Goal: Task Accomplishment & Management: Complete application form

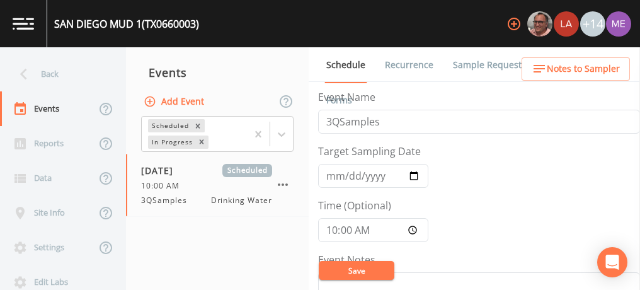
scroll to position [315, 0]
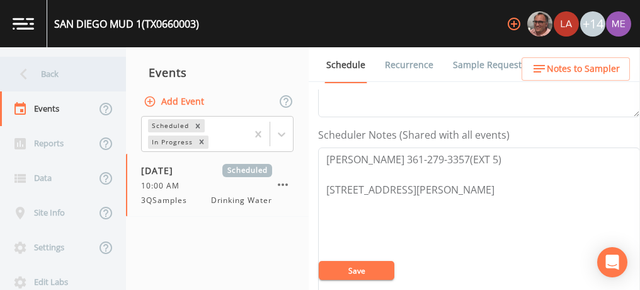
click at [49, 73] on div "Back" at bounding box center [56, 74] width 113 height 35
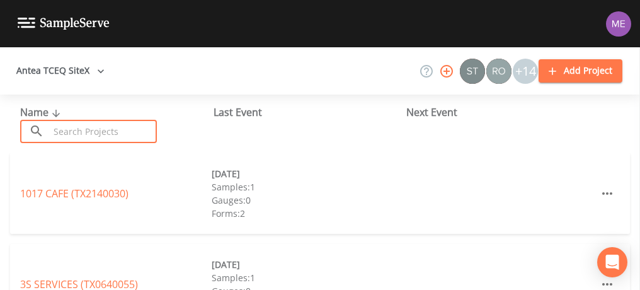
click at [69, 124] on input "text" at bounding box center [103, 131] width 108 height 23
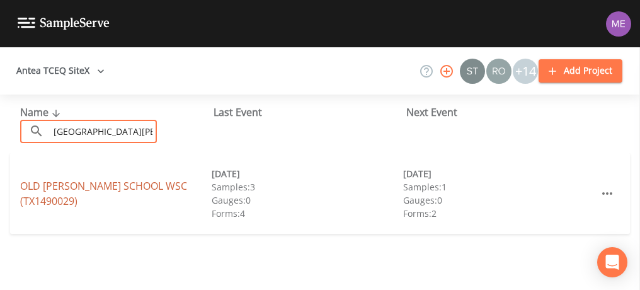
type input "[GEOGRAPHIC_DATA][PERSON_NAME]"
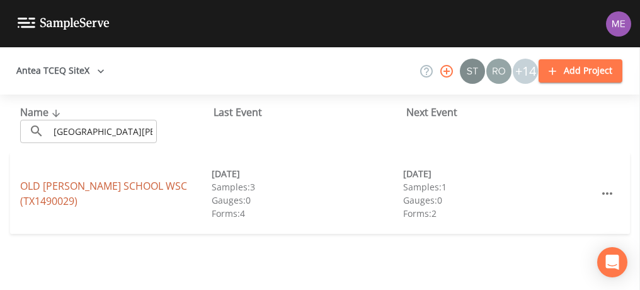
click at [59, 188] on link "[GEOGRAPHIC_DATA][PERSON_NAME] (TX1490029)" at bounding box center [103, 193] width 167 height 29
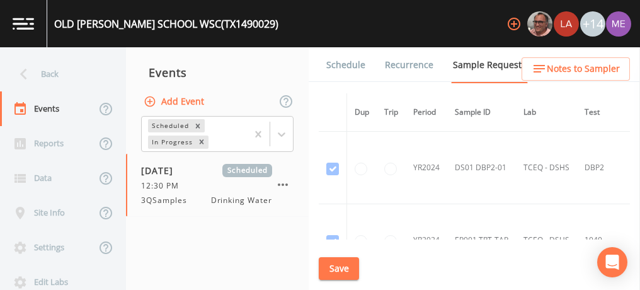
click at [341, 63] on link "Schedule" at bounding box center [345, 64] width 43 height 35
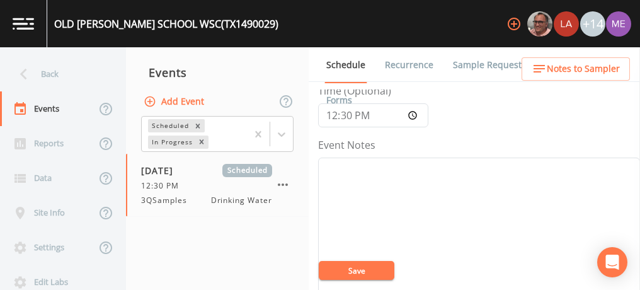
scroll to position [123, 0]
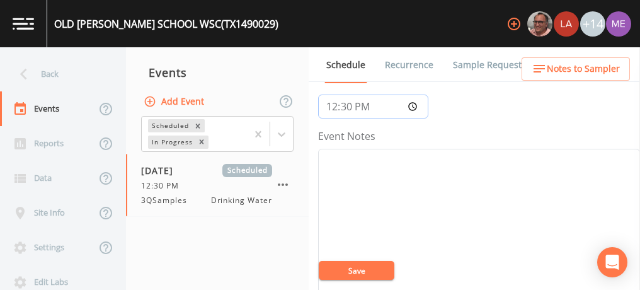
click at [331, 106] on input "12:30:00" at bounding box center [373, 106] width 110 height 24
click at [466, 60] on link "Sample Requests" at bounding box center [489, 64] width 77 height 35
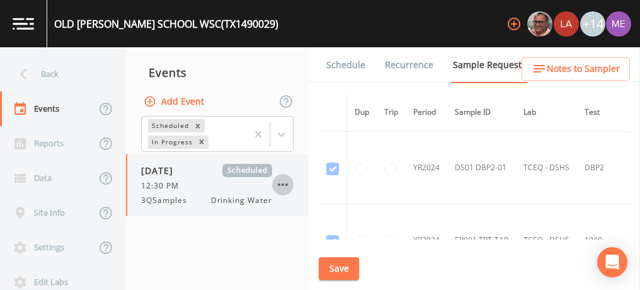
click at [282, 181] on icon "button" at bounding box center [282, 184] width 15 height 15
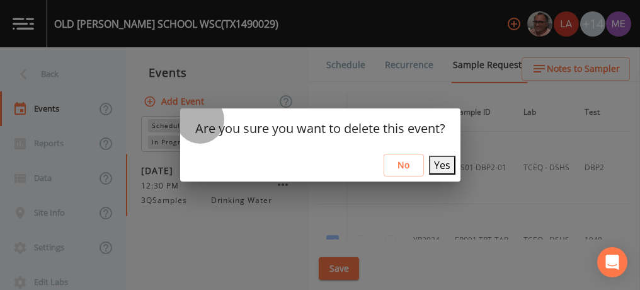
click at [436, 165] on button "Yes" at bounding box center [442, 165] width 26 height 19
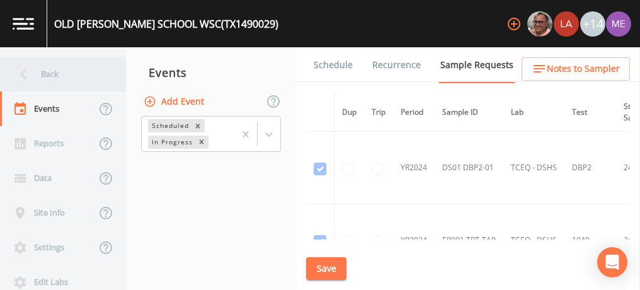
click at [42, 72] on div "Back" at bounding box center [56, 74] width 113 height 35
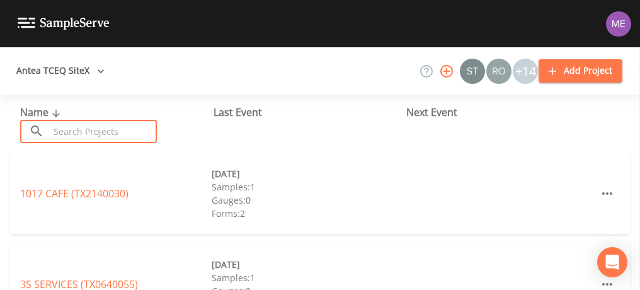
click at [76, 135] on input "text" at bounding box center [103, 131] width 108 height 23
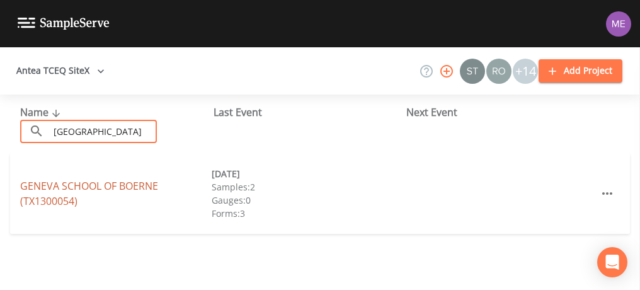
type input "[GEOGRAPHIC_DATA]"
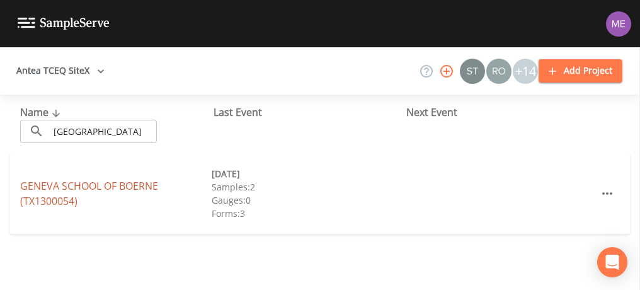
click at [76, 185] on link "[GEOGRAPHIC_DATA] (TX1300054)" at bounding box center [89, 193] width 138 height 29
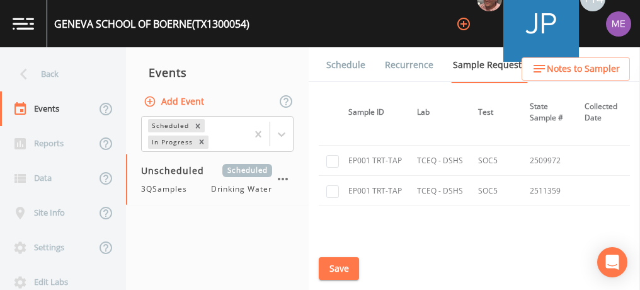
scroll to position [2280, 0]
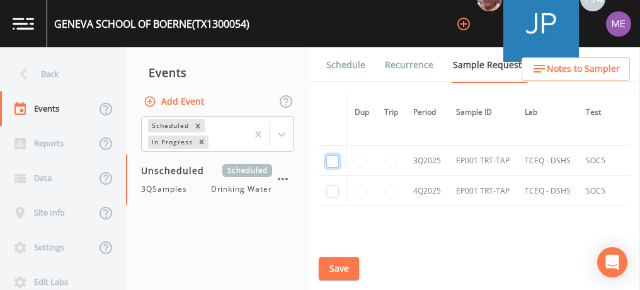
click at [328, 155] on input "checkbox" at bounding box center [332, 161] width 13 height 13
checkbox input "true"
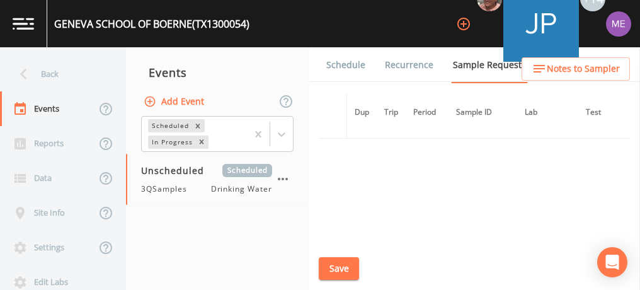
scroll to position [1946, 0]
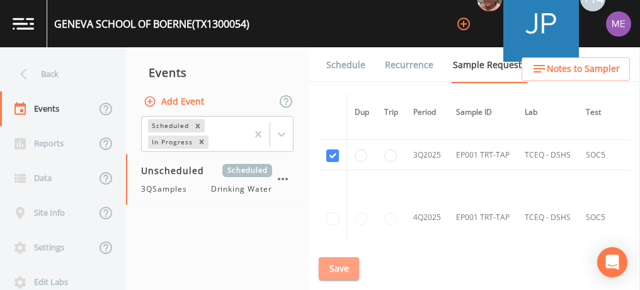
click at [343, 265] on button "Save" at bounding box center [339, 268] width 40 height 23
click at [333, 64] on link "Schedule" at bounding box center [345, 64] width 43 height 35
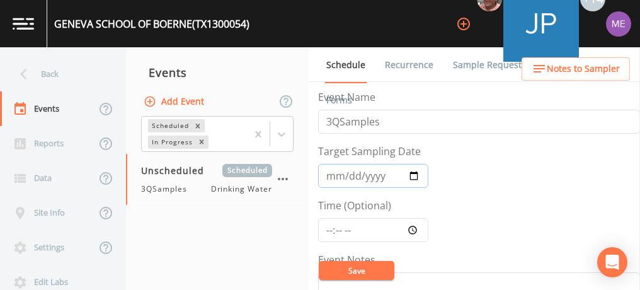
click at [333, 178] on input "Target Sampling Date" at bounding box center [373, 176] width 110 height 24
type input "[DATE]"
click at [330, 229] on input "Time (Optional)" at bounding box center [373, 230] width 110 height 24
type input "09:30"
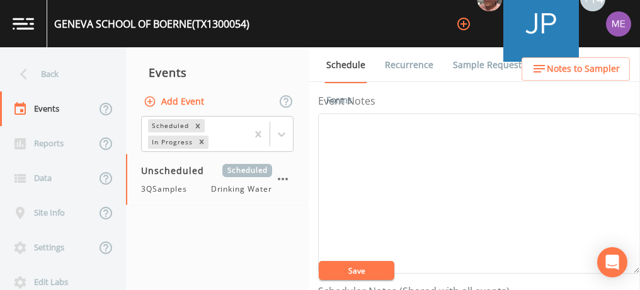
scroll to position [162, 0]
click at [347, 167] on textarea "Event Notes" at bounding box center [479, 190] width 322 height 160
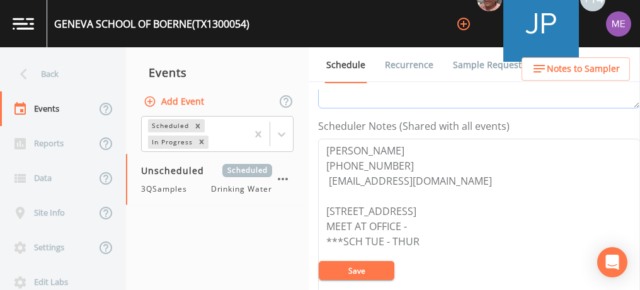
scroll to position [321, 0]
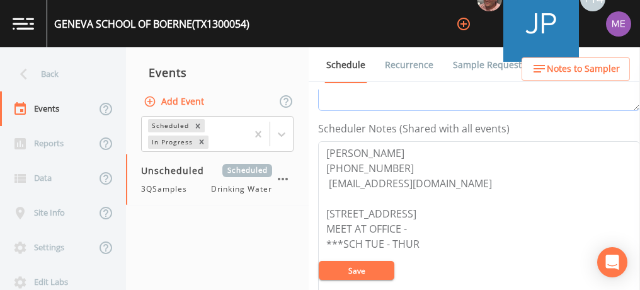
type textarea "confirmed with [PERSON_NAME] 9/11"
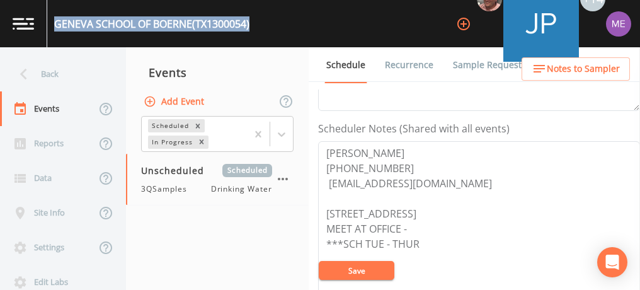
drag, startPoint x: 54, startPoint y: 19, endPoint x: 255, endPoint y: 24, distance: 201.6
click at [255, 24] on div "[GEOGRAPHIC_DATA] (TX1300054) +14" at bounding box center [320, 23] width 640 height 47
copy div "[GEOGRAPHIC_DATA] (TX1300054)"
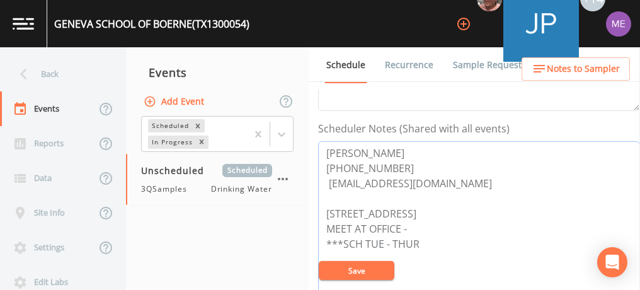
drag, startPoint x: 323, startPoint y: 149, endPoint x: 391, endPoint y: 162, distance: 68.7
click at [391, 162] on textarea "[PERSON_NAME] [PHONE_NUMBER] [EMAIL_ADDRESS][DOMAIN_NAME] [STREET_ADDRESS] MEET…" at bounding box center [479, 221] width 322 height 160
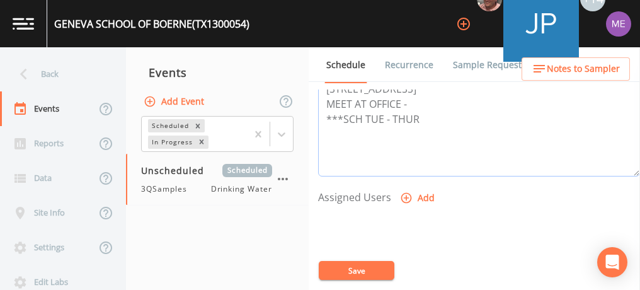
scroll to position [454, 0]
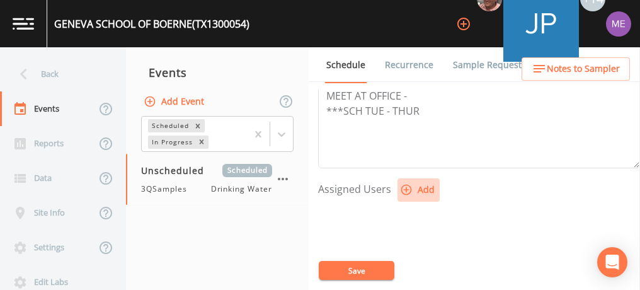
click at [403, 185] on icon "button" at bounding box center [406, 189] width 13 height 13
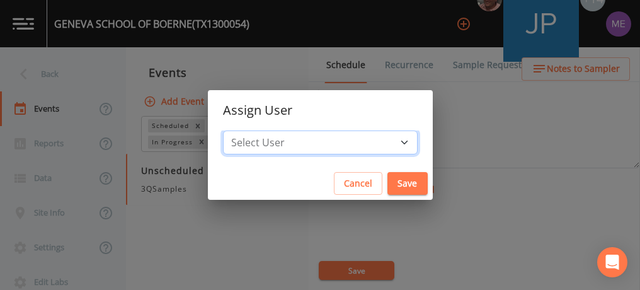
click at [387, 144] on select "Select User [PERSON_NAME] [PERSON_NAME] [PERSON_NAME] [PERSON_NAME] [PERSON_NAM…" at bounding box center [320, 142] width 195 height 24
select select "0023e953-f3f1-45db-ad64-8e5cfc113843"
click at [242, 130] on select "Select User [PERSON_NAME] [PERSON_NAME] [PERSON_NAME] [PERSON_NAME] [PERSON_NAM…" at bounding box center [320, 142] width 195 height 24
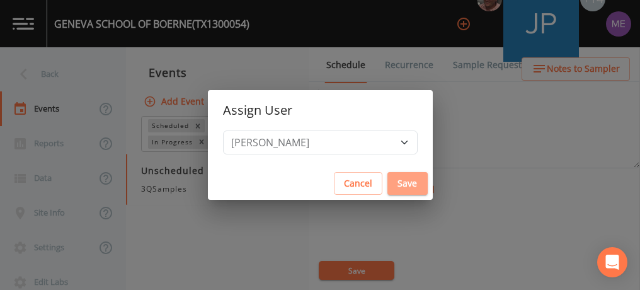
click at [388, 181] on button "Save" at bounding box center [407, 183] width 40 height 23
select select
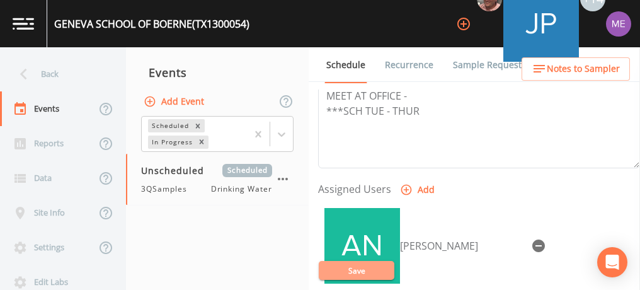
click at [368, 268] on button "Save" at bounding box center [357, 270] width 76 height 19
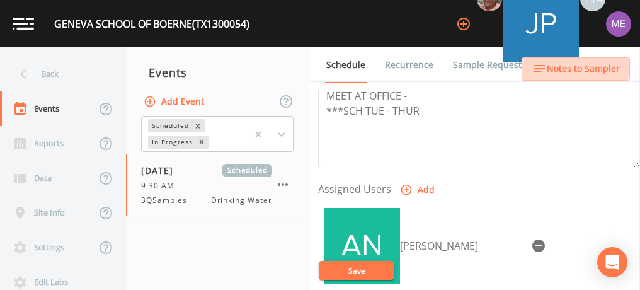
click at [552, 66] on span "Notes to Sampler" at bounding box center [583, 69] width 73 height 16
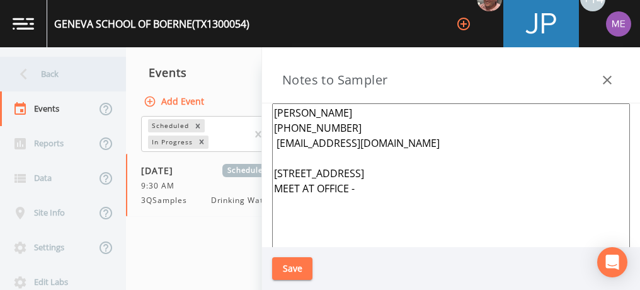
click at [64, 77] on div "Back" at bounding box center [56, 74] width 113 height 35
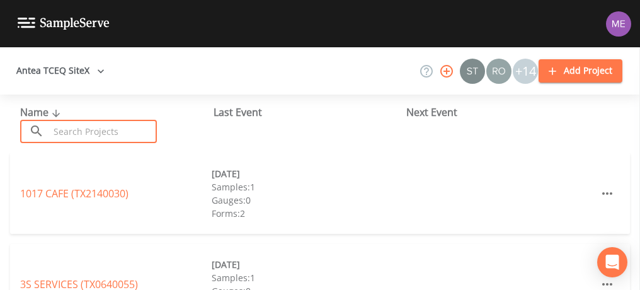
click at [83, 127] on input "text" at bounding box center [103, 131] width 108 height 23
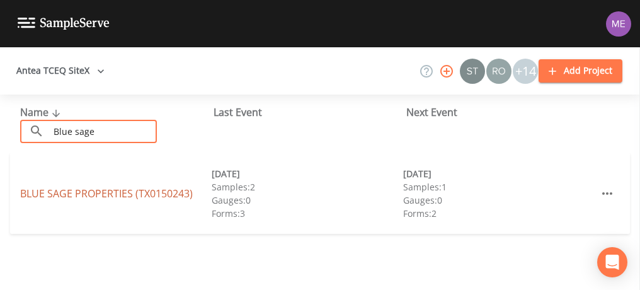
type input "Blue sage"
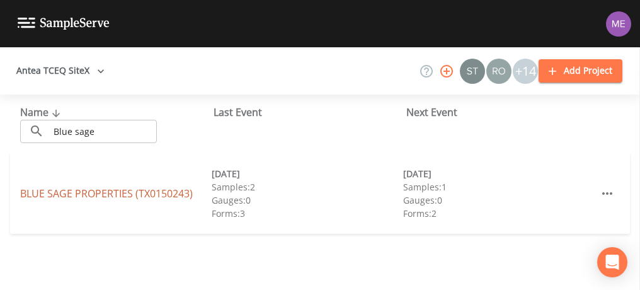
click at [92, 190] on link "BLUE SAGE PROPERTIES (TX0150243)" at bounding box center [106, 193] width 173 height 14
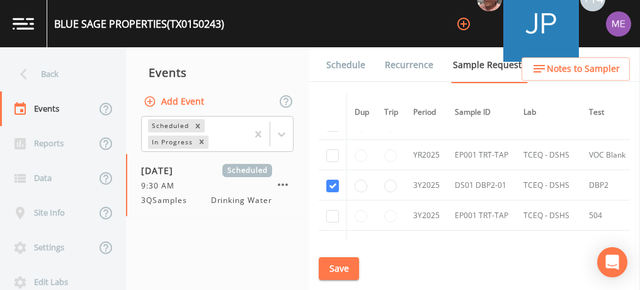
scroll to position [536, 0]
click at [353, 67] on link "Schedule" at bounding box center [345, 64] width 43 height 35
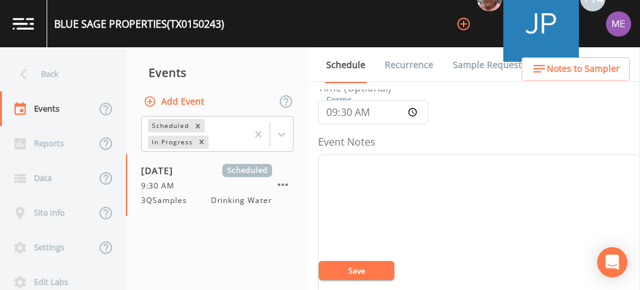
scroll to position [121, 0]
click at [455, 203] on textarea "Event Notes" at bounding box center [479, 231] width 322 height 160
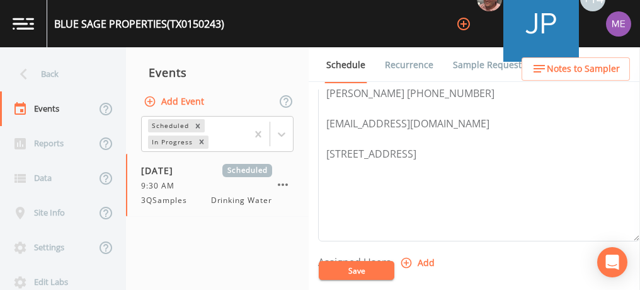
scroll to position [391, 0]
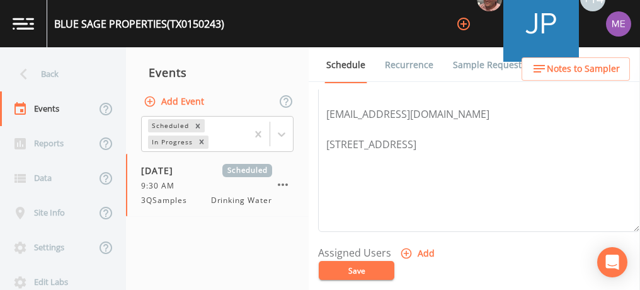
type textarea "confirmed with [PERSON_NAME] 9/11"
click at [406, 251] on icon "button" at bounding box center [406, 253] width 13 height 13
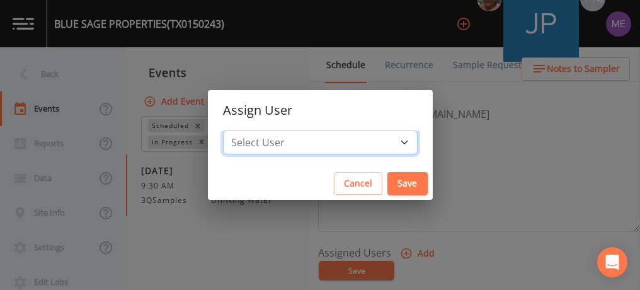
click at [383, 142] on select "Select User [PERSON_NAME] [PERSON_NAME] [PERSON_NAME] [PERSON_NAME] [PERSON_NAM…" at bounding box center [320, 142] width 195 height 24
select select "0023e953-f3f1-45db-ad64-8e5cfc113843"
click at [242, 130] on select "Select User [PERSON_NAME] [PERSON_NAME] [PERSON_NAME] [PERSON_NAME] [PERSON_NAM…" at bounding box center [320, 142] width 195 height 24
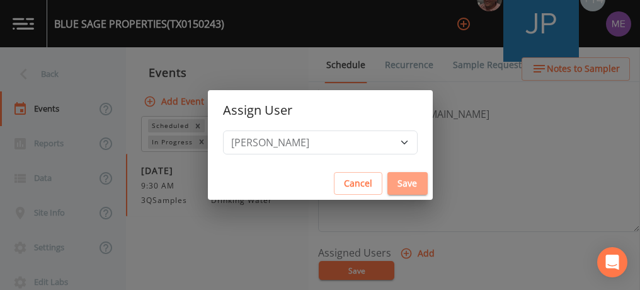
click at [387, 180] on button "Save" at bounding box center [407, 183] width 40 height 23
select select
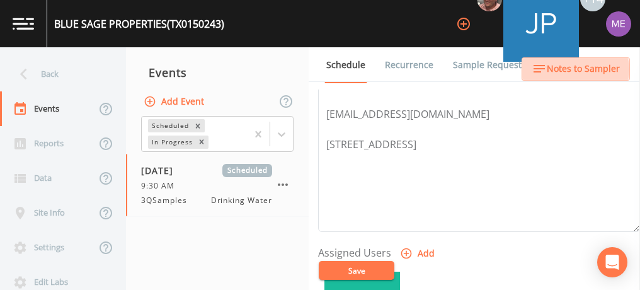
click at [576, 69] on span "Notes to Sampler" at bounding box center [583, 69] width 73 height 16
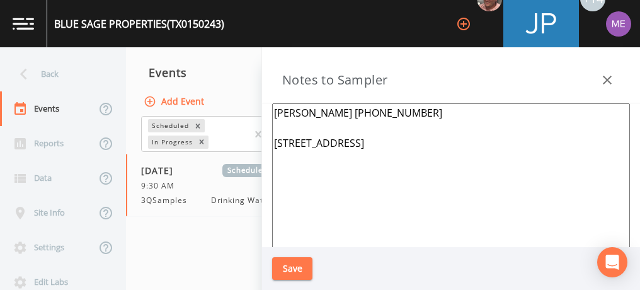
click at [273, 114] on textarea "[PERSON_NAME] [PHONE_NUMBER] [STREET_ADDRESS]" at bounding box center [451, 256] width 358 height 306
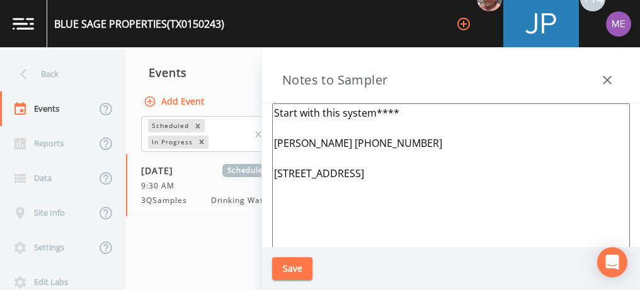
type textarea "Start with this system**** [PERSON_NAME] [PHONE_NUMBER] [STREET_ADDRESS]"
click at [285, 270] on button "Save" at bounding box center [292, 268] width 40 height 23
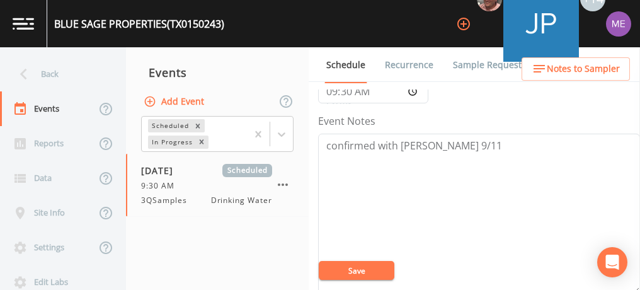
scroll to position [138, 0]
click at [372, 272] on button "Save" at bounding box center [357, 270] width 76 height 19
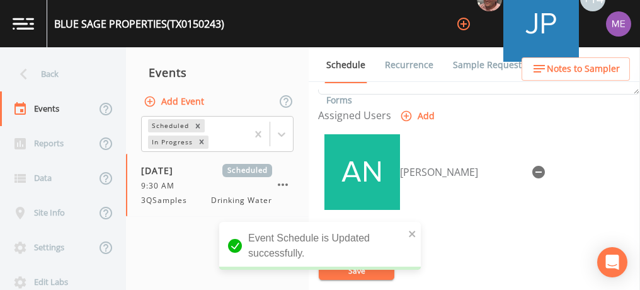
scroll to position [530, 0]
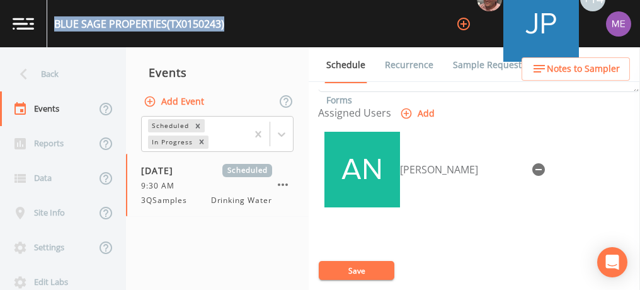
drag, startPoint x: 55, startPoint y: 25, endPoint x: 227, endPoint y: 25, distance: 172.6
click at [227, 25] on div "BLUE SAGE PROPERTIES (TX0150243) +14" at bounding box center [320, 23] width 640 height 47
copy div "BLUE SAGE PROPERTIES (TX0150243)"
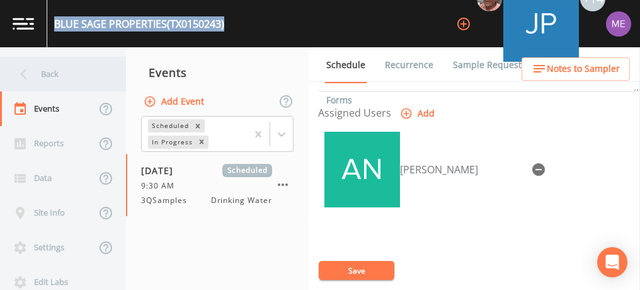
click at [45, 72] on div "Back" at bounding box center [56, 74] width 113 height 35
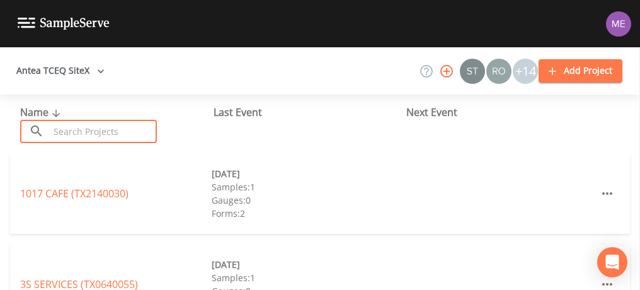
click at [76, 134] on input "text" at bounding box center [103, 131] width 108 height 23
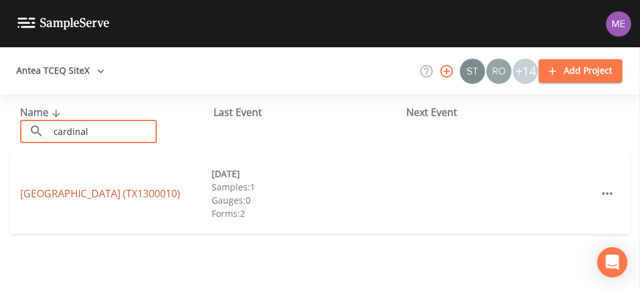
type input "cardinal"
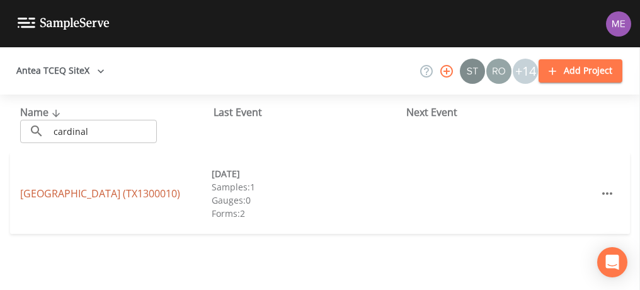
click at [89, 186] on link "[GEOGRAPHIC_DATA] (TX1300010)" at bounding box center [100, 193] width 160 height 14
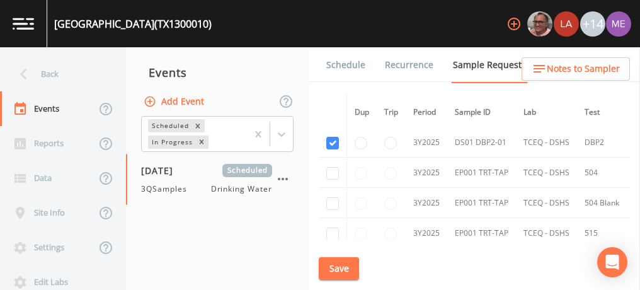
scroll to position [697, 0]
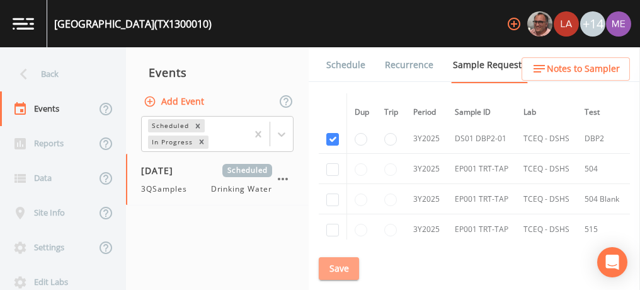
click at [336, 260] on button "Save" at bounding box center [339, 268] width 40 height 23
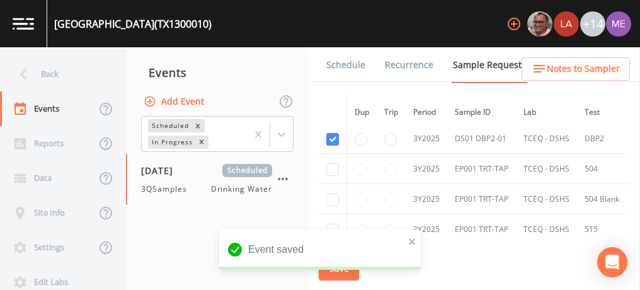
click at [353, 60] on link "Schedule" at bounding box center [345, 64] width 43 height 35
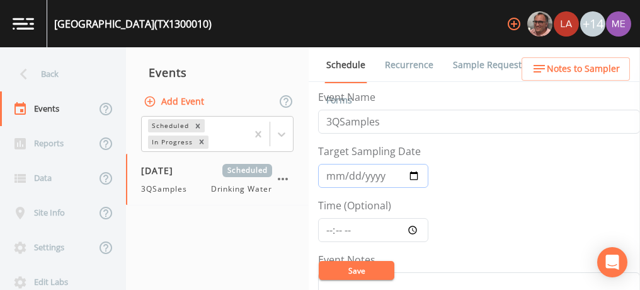
click at [333, 174] on input "[DATE]" at bounding box center [373, 176] width 110 height 24
type input "[DATE]"
click at [327, 226] on input "Time (Optional)" at bounding box center [373, 230] width 110 height 24
type input "09:30"
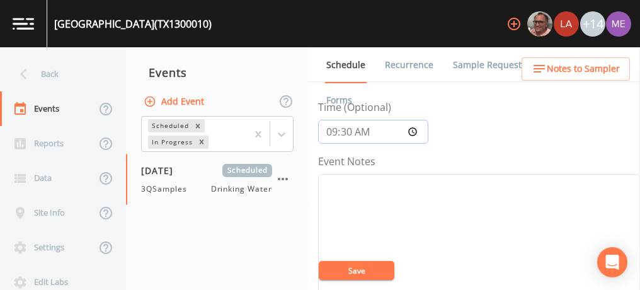
scroll to position [108, 0]
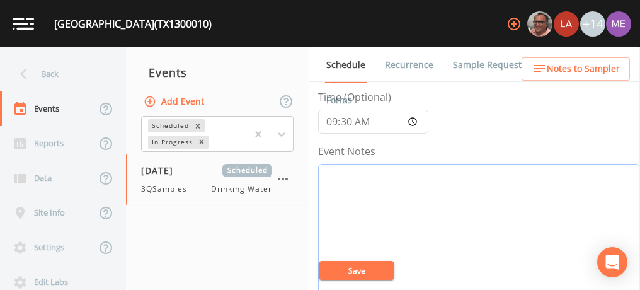
click at [343, 183] on textarea "Event Notes" at bounding box center [479, 244] width 322 height 160
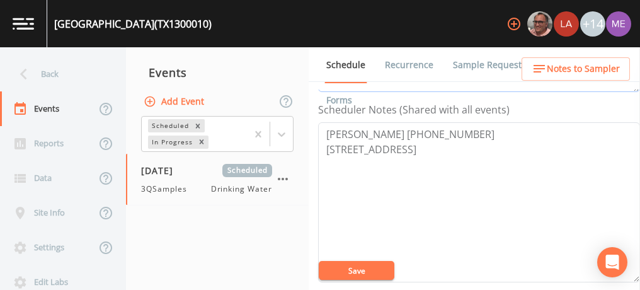
scroll to position [341, 0]
type textarea "confirmed with [PERSON_NAME] 9/11"
drag, startPoint x: 324, startPoint y: 128, endPoint x: 484, endPoint y: 143, distance: 160.6
click at [484, 143] on textarea "[PERSON_NAME] [PHONE_NUMBER] [STREET_ADDRESS]" at bounding box center [479, 202] width 322 height 160
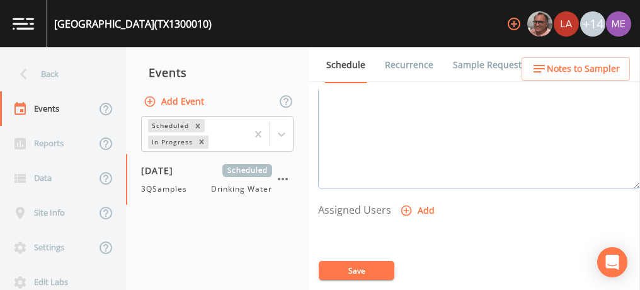
scroll to position [434, 0]
type textarea "[PERSON_NAME]"
click at [404, 207] on icon "button" at bounding box center [406, 210] width 11 height 11
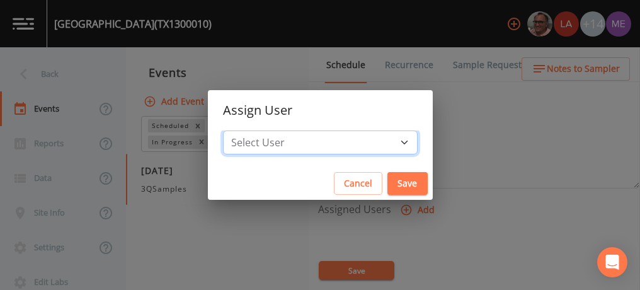
click at [383, 142] on select "Select User [PERSON_NAME] [PERSON_NAME] [PERSON_NAME] [PERSON_NAME] [PERSON_NAM…" at bounding box center [320, 142] width 195 height 24
select select "0023e953-f3f1-45db-ad64-8e5cfc113843"
click at [242, 130] on select "Select User [PERSON_NAME] [PERSON_NAME] [PERSON_NAME] [PERSON_NAME] [PERSON_NAM…" at bounding box center [320, 142] width 195 height 24
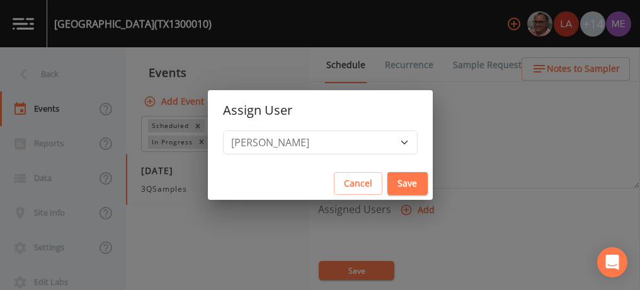
click at [397, 188] on button "Save" at bounding box center [407, 183] width 40 height 23
select select
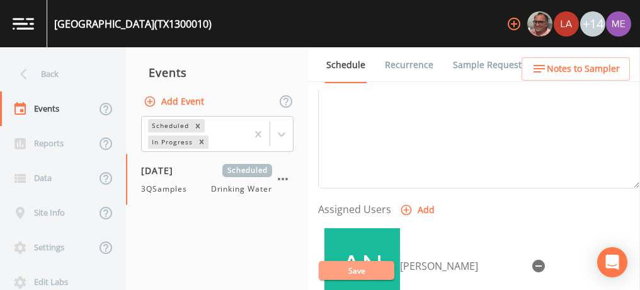
click at [364, 266] on button "Save" at bounding box center [357, 270] width 76 height 19
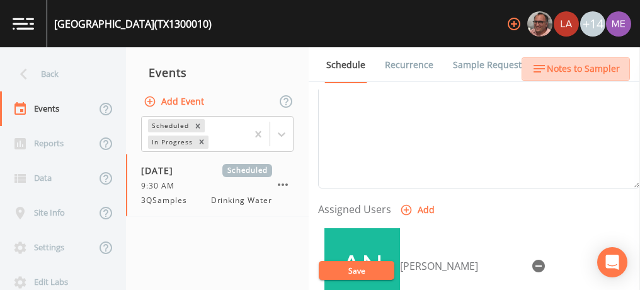
click at [581, 68] on span "Notes to Sampler" at bounding box center [583, 69] width 73 height 16
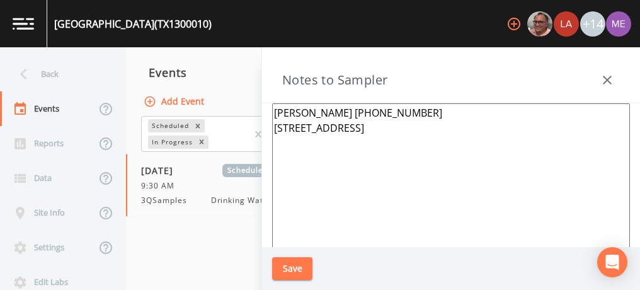
drag, startPoint x: 276, startPoint y: 108, endPoint x: 459, endPoint y: 122, distance: 183.1
click at [459, 122] on textarea "[PERSON_NAME] [PHONE_NUMBER] [STREET_ADDRESS]" at bounding box center [451, 256] width 358 height 306
click at [417, 110] on textarea "[PERSON_NAME] [PHONE_NUMBER] [STREET_ADDRESS]" at bounding box center [451, 256] width 358 height 306
type textarea "[STREET_ADDRESS]"
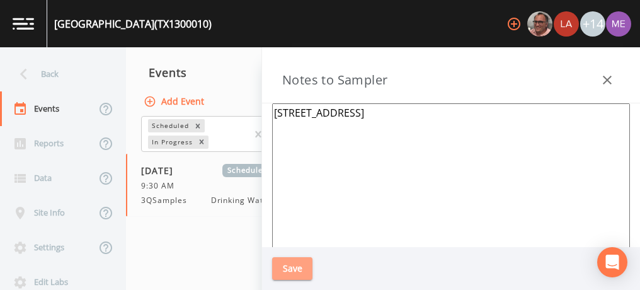
click at [291, 267] on button "Save" at bounding box center [292, 268] width 40 height 23
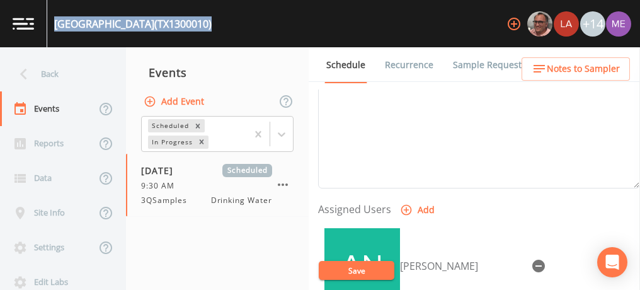
drag, startPoint x: 55, startPoint y: 22, endPoint x: 265, endPoint y: 22, distance: 209.7
click at [265, 22] on div "[GEOGRAPHIC_DATA] (TX1300010) +14" at bounding box center [320, 23] width 640 height 47
copy div "[GEOGRAPHIC_DATA] (TX1300010)"
click at [375, 265] on button "Save" at bounding box center [357, 270] width 76 height 19
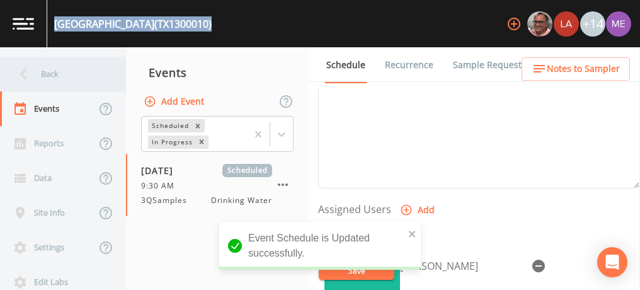
click at [51, 68] on div "Back" at bounding box center [56, 74] width 113 height 35
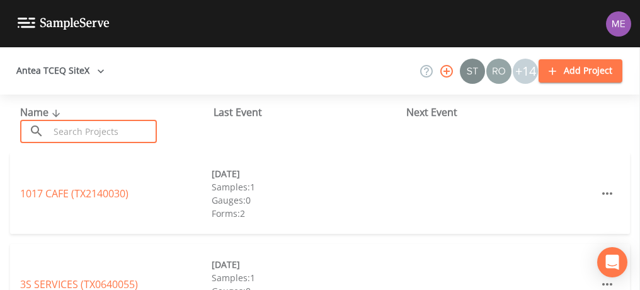
click at [55, 130] on input "text" at bounding box center [103, 131] width 108 height 23
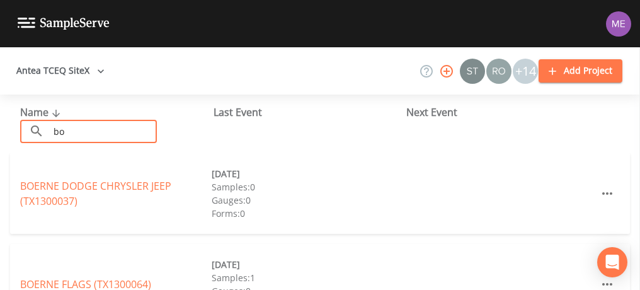
type input "b"
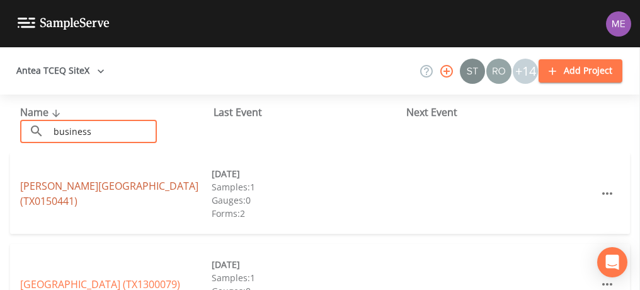
type input "business"
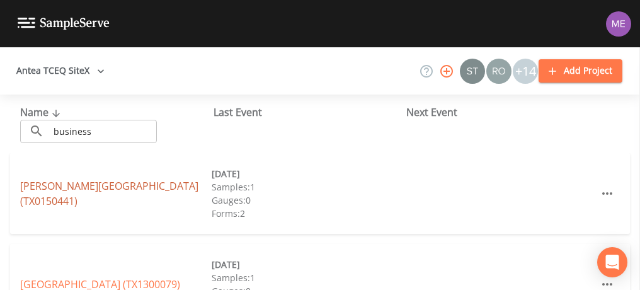
click at [100, 187] on link "[PERSON_NAME][GEOGRAPHIC_DATA] (TX0150441)" at bounding box center [109, 193] width 178 height 29
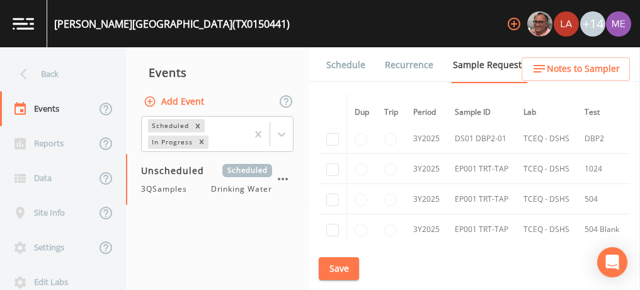
scroll to position [360, 0]
click at [333, 137] on input "checkbox" at bounding box center [332, 138] width 13 height 13
checkbox input "true"
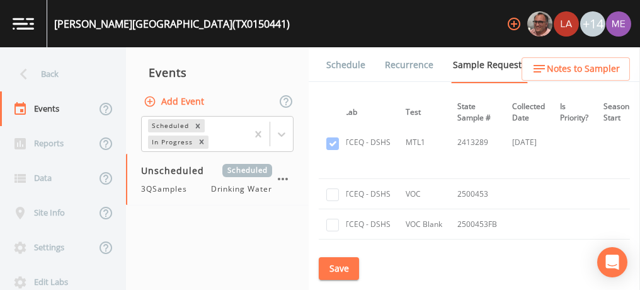
scroll to position [233, 179]
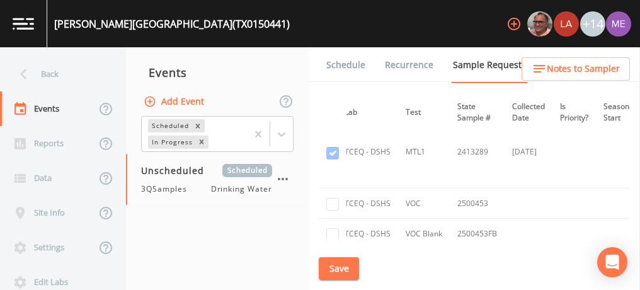
click at [345, 261] on button "Save" at bounding box center [339, 268] width 40 height 23
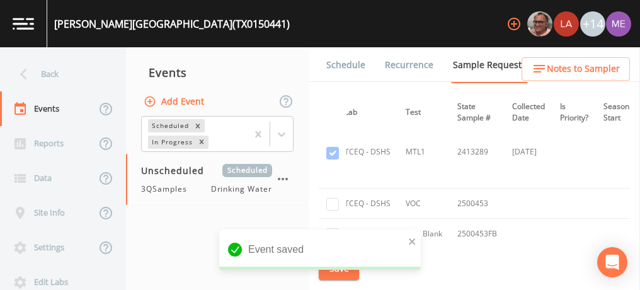
click at [351, 64] on link "Schedule" at bounding box center [345, 64] width 43 height 35
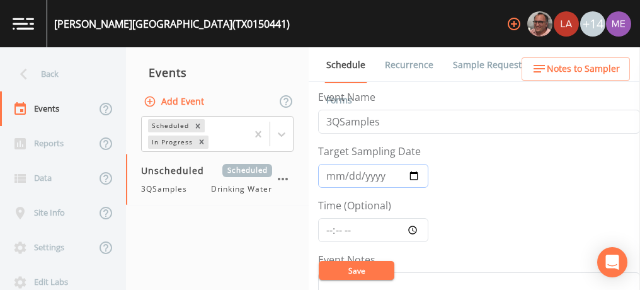
click at [334, 175] on input "Target Sampling Date" at bounding box center [373, 176] width 110 height 24
type input "[DATE]"
click at [326, 225] on input "Time (Optional)" at bounding box center [373, 230] width 110 height 24
type input "09:30"
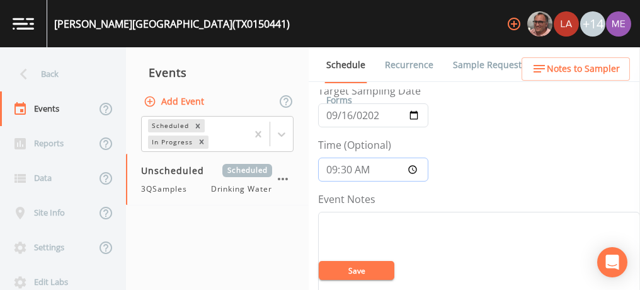
scroll to position [74, 0]
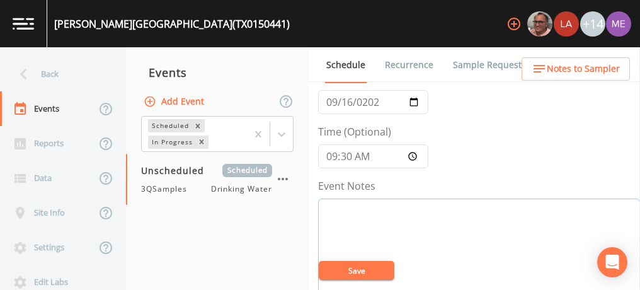
click at [326, 225] on textarea "Event Notes" at bounding box center [479, 278] width 322 height 160
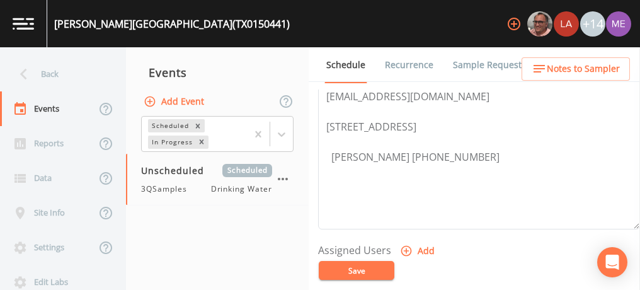
scroll to position [425, 0]
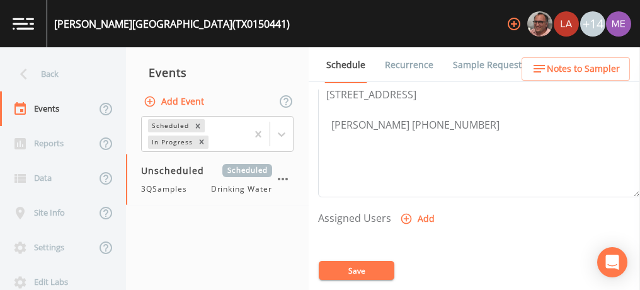
type textarea "confirmed with [PERSON_NAME] 9/11"
click at [407, 218] on icon "button" at bounding box center [406, 218] width 13 height 13
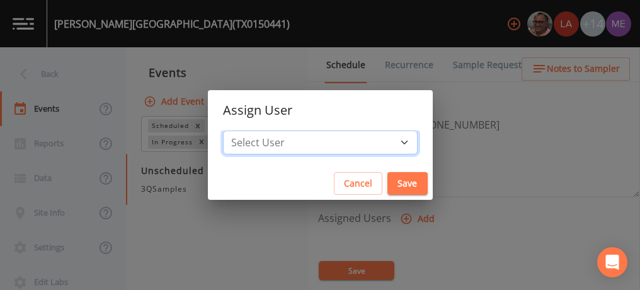
click at [387, 145] on select "Select User [PERSON_NAME] [PERSON_NAME] [PERSON_NAME] [PERSON_NAME] [PERSON_NAM…" at bounding box center [320, 142] width 195 height 24
select select "0023e953-f3f1-45db-ad64-8e5cfc113843"
click at [242, 130] on select "Select User [PERSON_NAME] [PERSON_NAME] [PERSON_NAME] [PERSON_NAME] [PERSON_NAM…" at bounding box center [320, 142] width 195 height 24
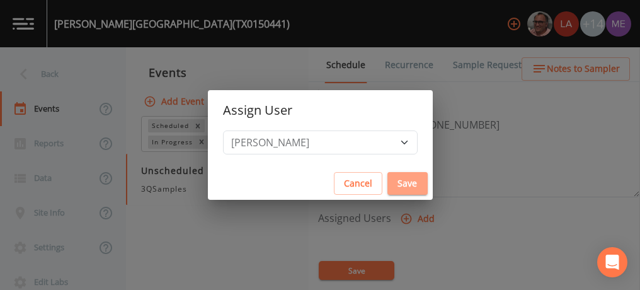
click at [392, 188] on button "Save" at bounding box center [407, 183] width 40 height 23
select select
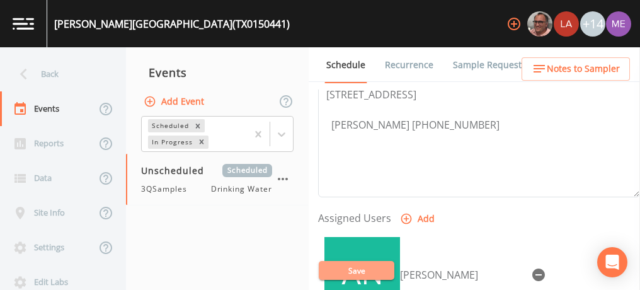
click at [362, 272] on button "Save" at bounding box center [357, 270] width 76 height 19
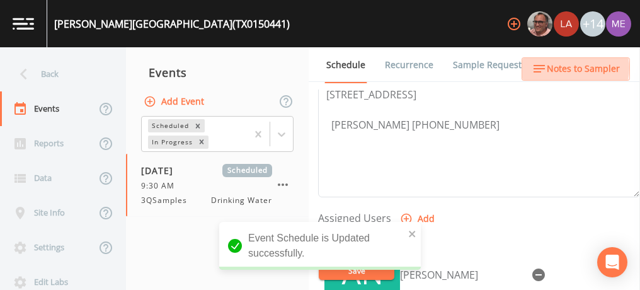
click at [568, 68] on span "Notes to Sampler" at bounding box center [583, 69] width 73 height 16
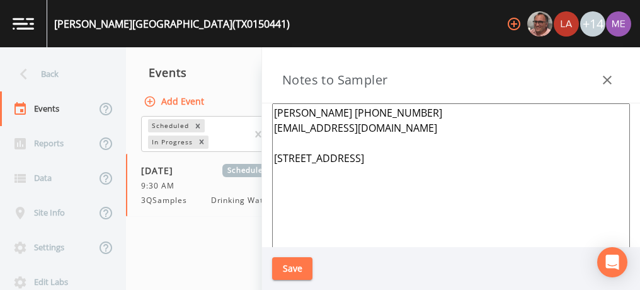
click at [295, 270] on button "Save" at bounding box center [292, 268] width 40 height 23
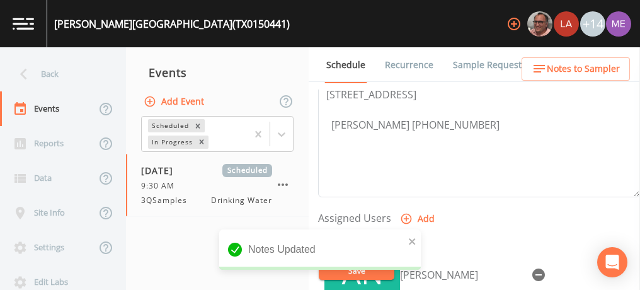
click at [465, 65] on link "Sample Requests" at bounding box center [489, 64] width 77 height 35
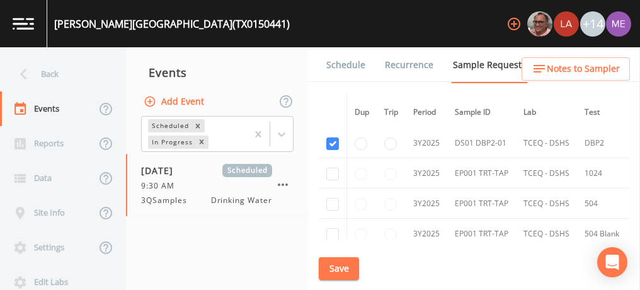
scroll to position [398, 0]
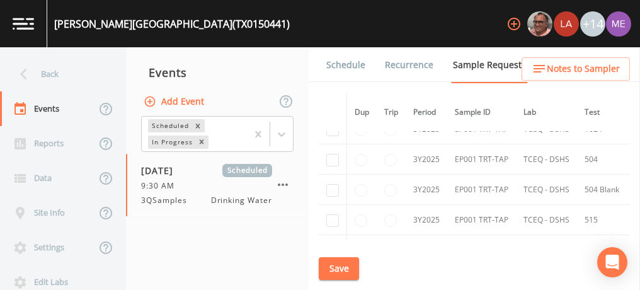
click at [356, 64] on link "Schedule" at bounding box center [345, 64] width 43 height 35
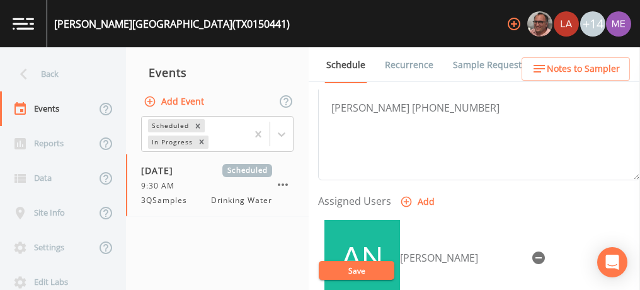
scroll to position [450, 0]
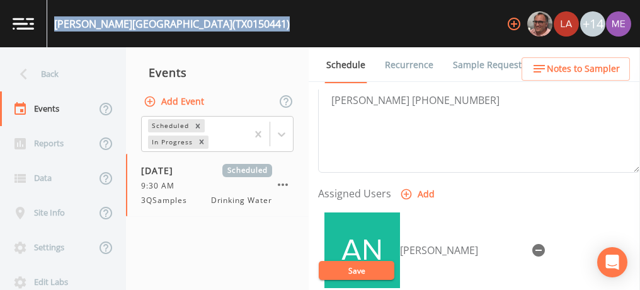
drag, startPoint x: 54, startPoint y: 22, endPoint x: 263, endPoint y: 24, distance: 209.1
click at [263, 24] on div "[PERSON_NAME][GEOGRAPHIC_DATA] (TX0150441) +14" at bounding box center [320, 23] width 640 height 47
copy div "[PERSON_NAME][GEOGRAPHIC_DATA] (TX0150441)"
click at [363, 274] on button "Save" at bounding box center [357, 270] width 76 height 19
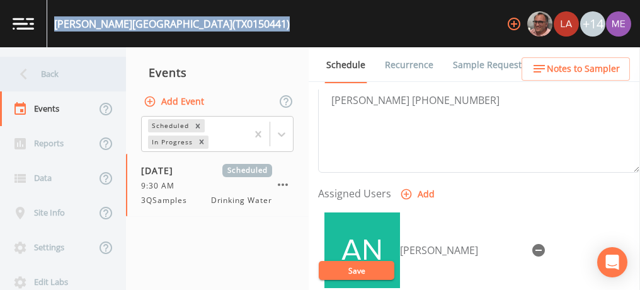
click at [53, 73] on div "Back" at bounding box center [56, 74] width 113 height 35
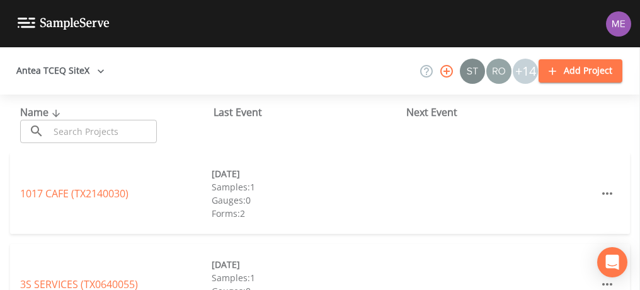
click at [67, 136] on input "text" at bounding box center [103, 131] width 108 height 23
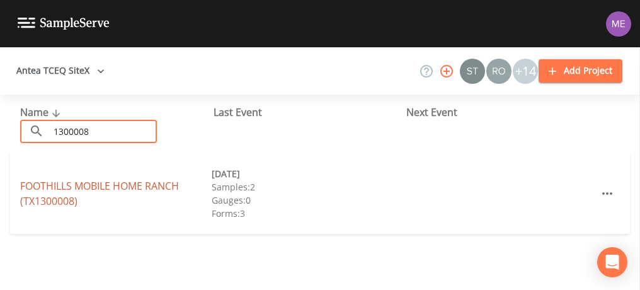
type input "1300008"
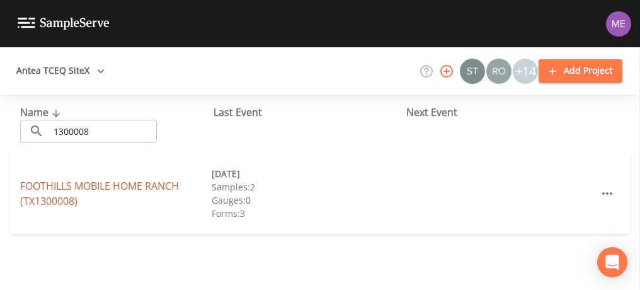
click at [80, 185] on link "FOOTHILLS MOBILE HOME RANCH (TX1300008)" at bounding box center [99, 193] width 159 height 29
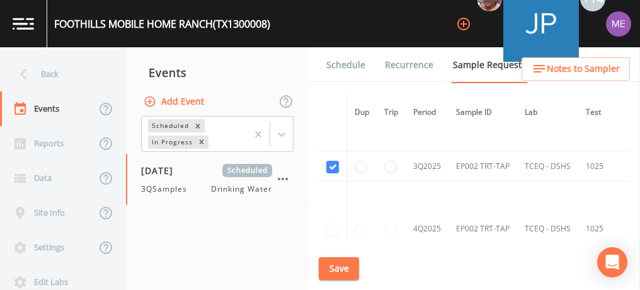
scroll to position [3550, 0]
click at [344, 66] on link "Schedule" at bounding box center [345, 64] width 43 height 35
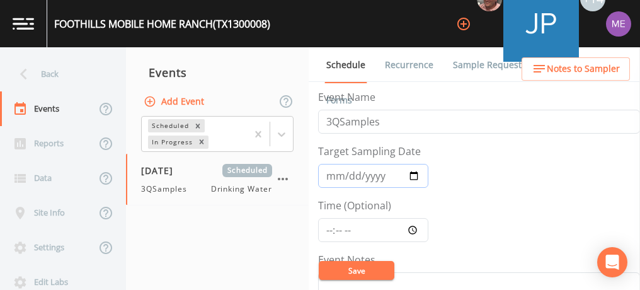
click at [331, 173] on input "[DATE]" at bounding box center [373, 176] width 110 height 24
type input "[DATE]"
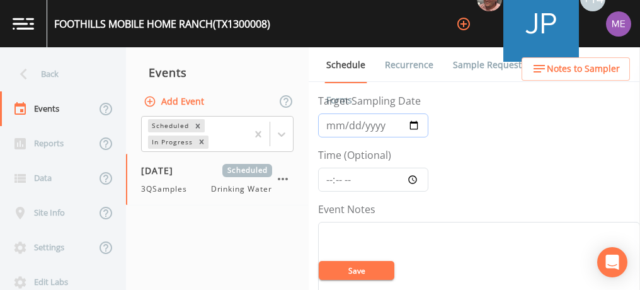
scroll to position [51, 0]
click at [330, 175] on input "Time (Optional)" at bounding box center [373, 179] width 110 height 24
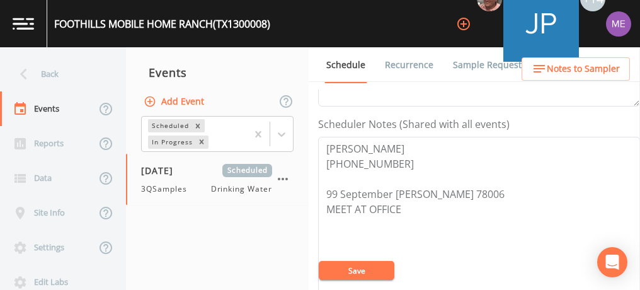
scroll to position [328, 0]
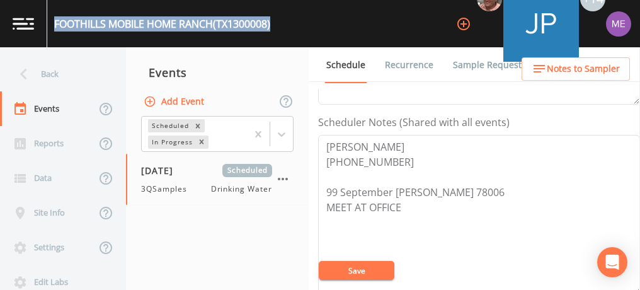
drag, startPoint x: 55, startPoint y: 22, endPoint x: 275, endPoint y: 21, distance: 219.8
click at [270, 21] on div "FOOTHILLS MOBILE HOME RANCH (TX1300008)" at bounding box center [162, 23] width 216 height 15
copy div "FOOTHILLS MOBILE HOME RANCH (TX1300008)"
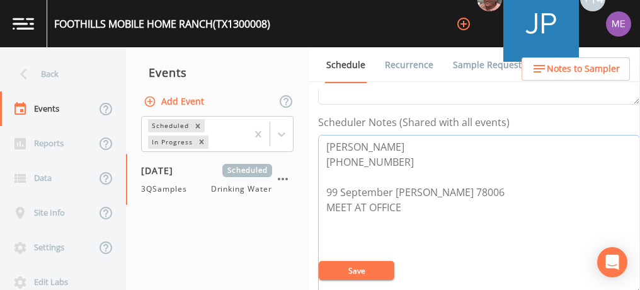
drag, startPoint x: 326, startPoint y: 141, endPoint x: 391, endPoint y: 156, distance: 67.2
click at [391, 156] on textarea "[PERSON_NAME] [PHONE_NUMBER] 99 September [PERSON_NAME] 78006 MEET AT OFFICE" at bounding box center [479, 215] width 322 height 160
click at [358, 272] on button "Save" at bounding box center [357, 270] width 76 height 19
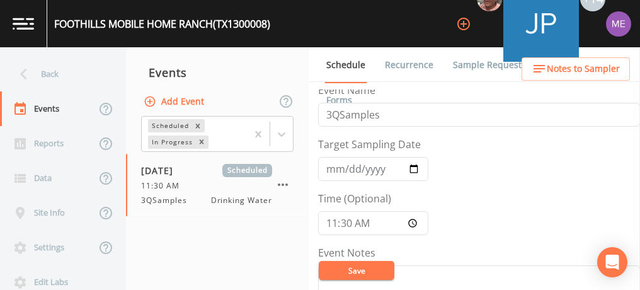
scroll to position [0, 0]
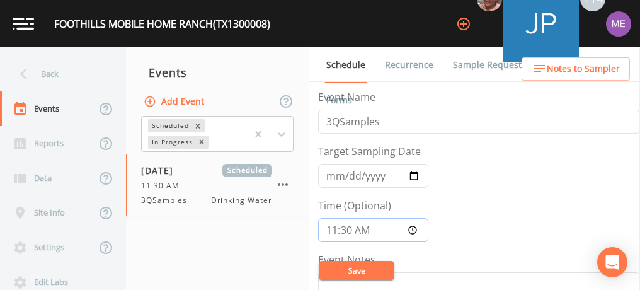
click at [346, 225] on input "11:30" at bounding box center [373, 230] width 110 height 24
click at [348, 224] on input "11:45" at bounding box center [373, 230] width 110 height 24
type input "11:30"
click at [353, 269] on button "Save" at bounding box center [357, 270] width 76 height 19
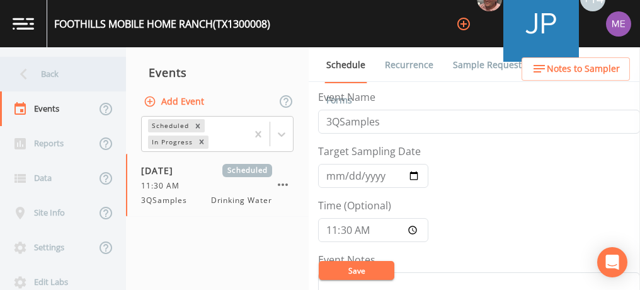
click at [51, 77] on div "Back" at bounding box center [56, 74] width 113 height 35
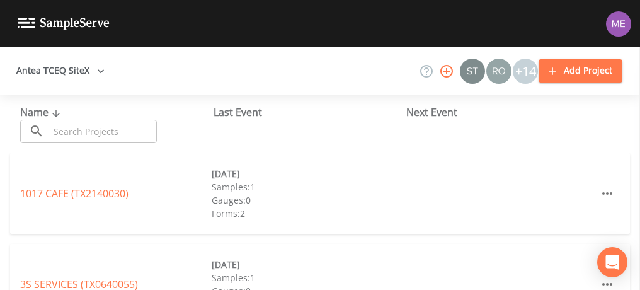
click at [73, 131] on input "text" at bounding box center [103, 131] width 108 height 23
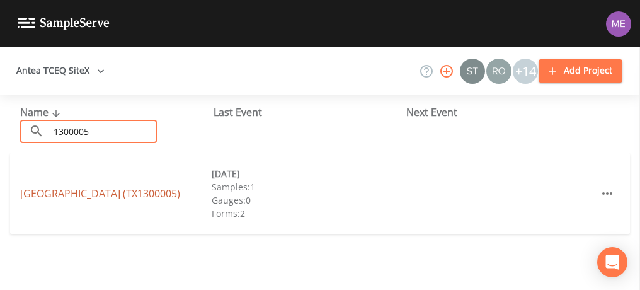
type input "1300005"
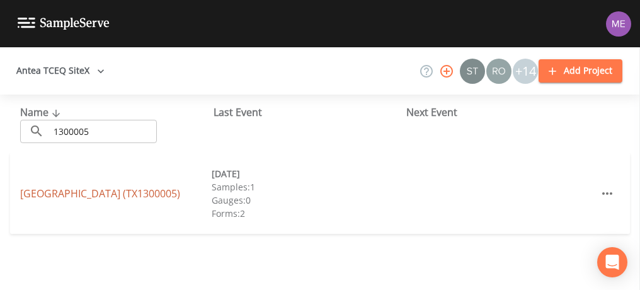
click at [83, 186] on link "[GEOGRAPHIC_DATA] (TX1300005)" at bounding box center [100, 193] width 160 height 14
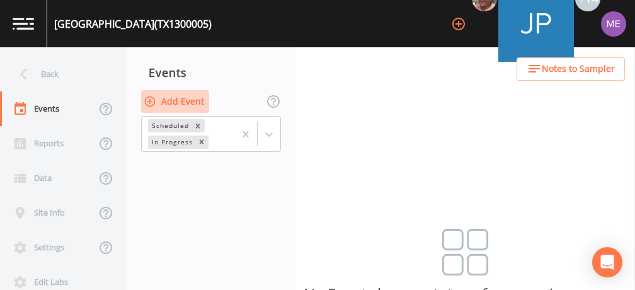
click at [173, 100] on button "Add Event" at bounding box center [175, 101] width 68 height 23
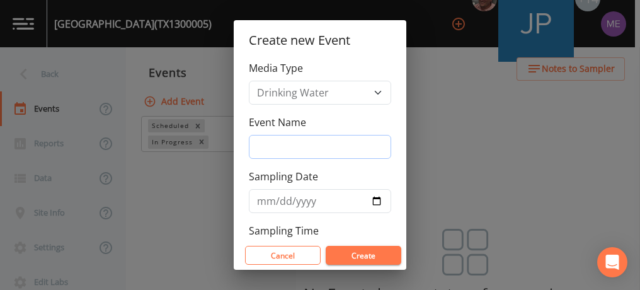
click at [288, 145] on input "Event Name" at bounding box center [320, 147] width 142 height 24
type input "3QSamples"
click at [261, 197] on input "Sampling Date" at bounding box center [320, 201] width 142 height 24
type input "[DATE]"
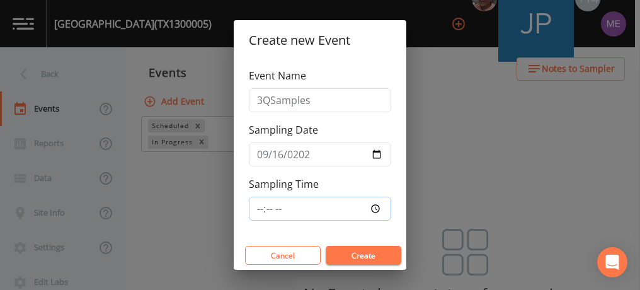
click at [262, 206] on input "Sampling Time" at bounding box center [320, 209] width 142 height 24
type input "12:15"
click at [363, 252] on button "Create" at bounding box center [364, 255] width 76 height 19
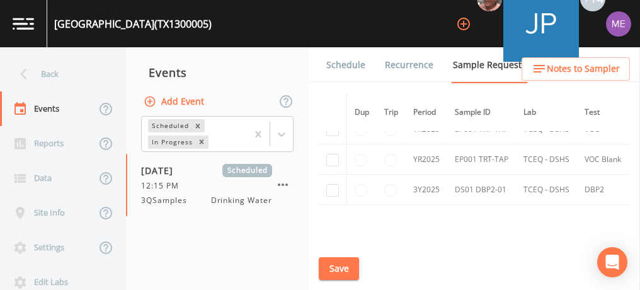
scroll to position [1039, 0]
click at [334, 183] on input "checkbox" at bounding box center [332, 189] width 13 height 13
checkbox input "true"
click at [348, 264] on button "Save" at bounding box center [339, 268] width 40 height 23
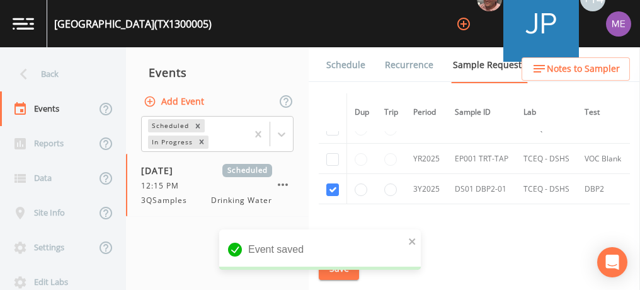
click at [336, 61] on link "Schedule" at bounding box center [345, 64] width 43 height 35
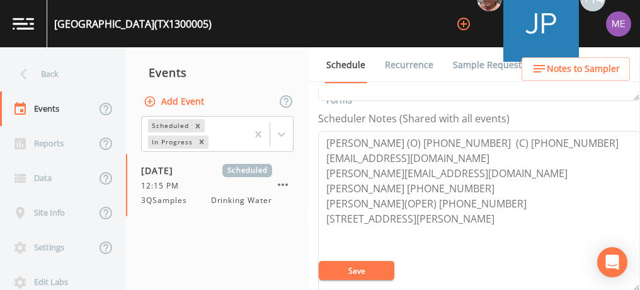
scroll to position [331, 0]
click at [562, 66] on span "Notes to Sampler" at bounding box center [583, 69] width 73 height 16
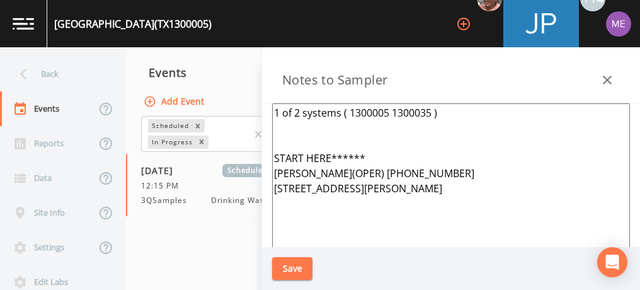
click at [365, 154] on textarea "1 of 2 systems ( 1300005 1300035 ) START HERE****** [PERSON_NAME](OPER) [PHONE_…" at bounding box center [451, 256] width 358 height 306
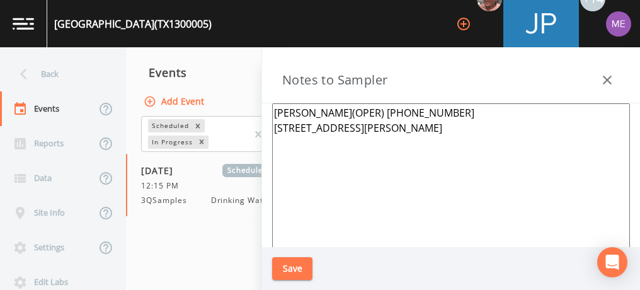
type textarea "[PERSON_NAME](OPER) [PHONE_NUMBER] [STREET_ADDRESS][PERSON_NAME]"
click at [299, 266] on button "Save" at bounding box center [292, 268] width 40 height 23
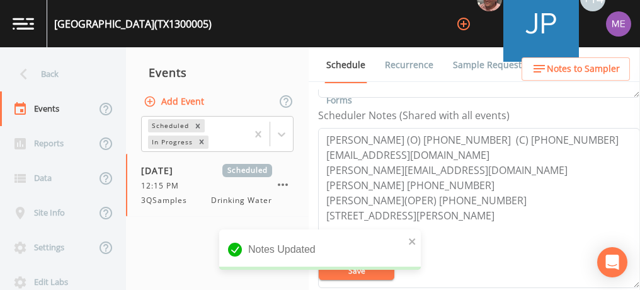
scroll to position [304, 0]
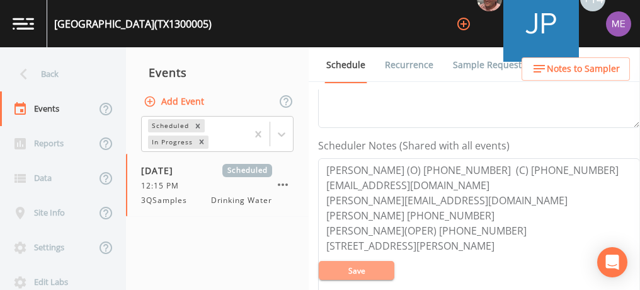
click at [370, 270] on button "Save" at bounding box center [357, 270] width 76 height 19
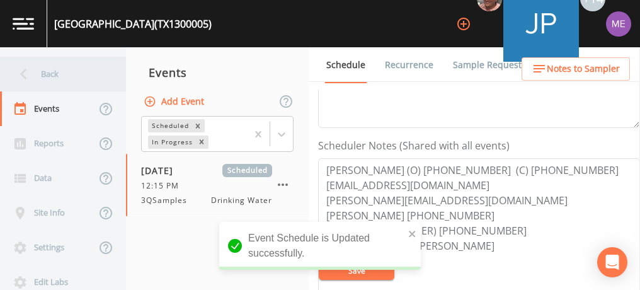
click at [54, 77] on div "Back" at bounding box center [56, 74] width 113 height 35
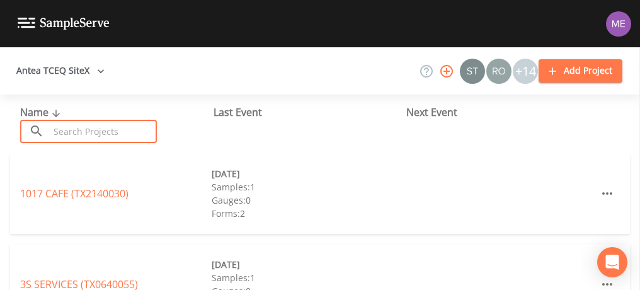
click at [87, 132] on input "text" at bounding box center [103, 131] width 108 height 23
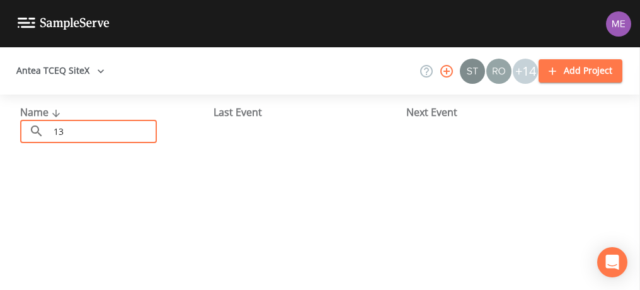
type input "1"
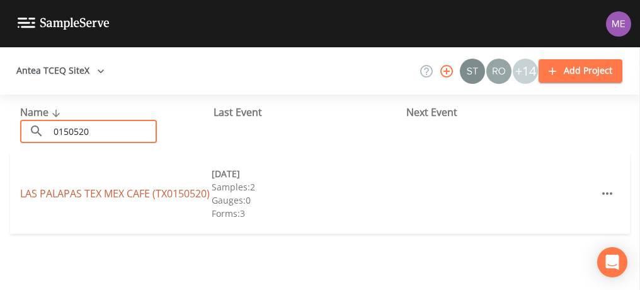
type input "0150520"
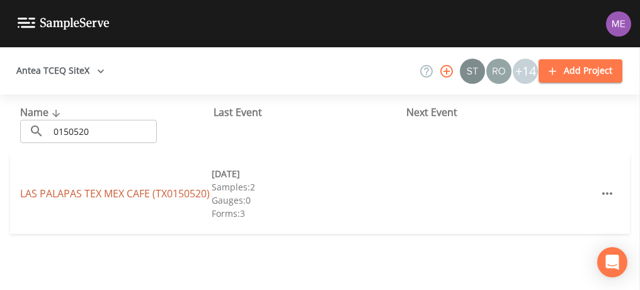
click at [132, 186] on link "LAS PALAPAS TEX MEX CAFE (TX0150520)" at bounding box center [115, 193] width 190 height 14
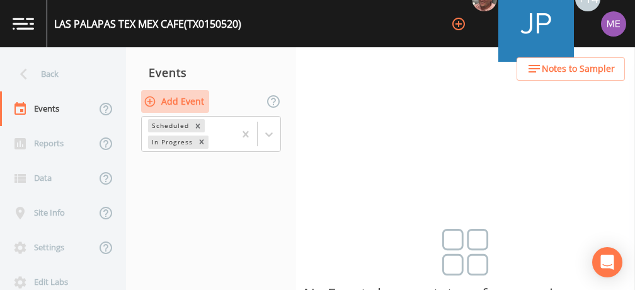
click at [178, 97] on button "Add Event" at bounding box center [175, 101] width 68 height 23
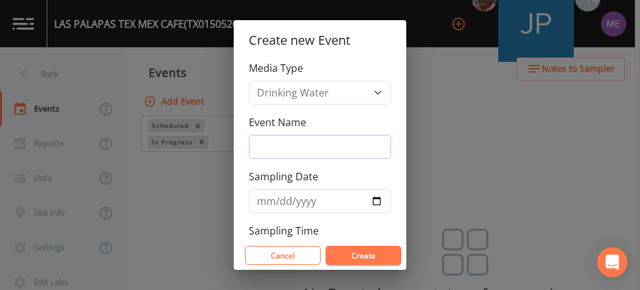
click at [259, 146] on input "Event Name" at bounding box center [320, 147] width 142 height 24
type input "3QSamples"
click at [270, 195] on input "Sampling Date" at bounding box center [320, 201] width 142 height 24
type input "[DATE]"
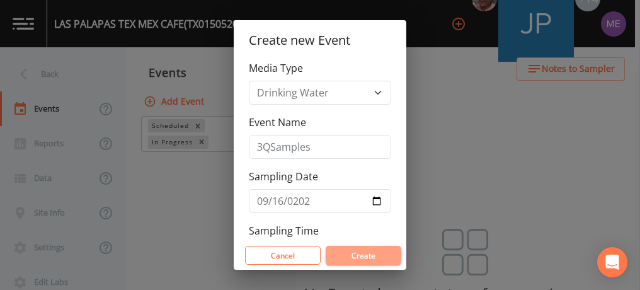
click at [350, 253] on button "Create" at bounding box center [364, 255] width 76 height 19
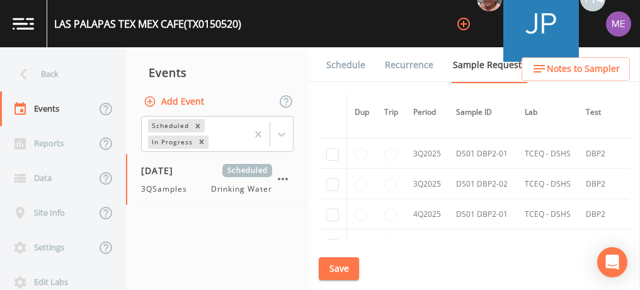
scroll to position [1802, 0]
click at [329, 150] on input "checkbox" at bounding box center [332, 156] width 13 height 13
checkbox input "true"
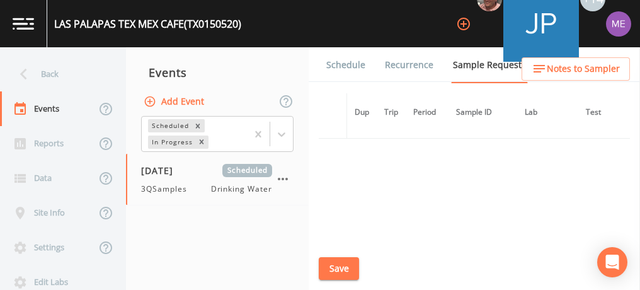
scroll to position [1525, 0]
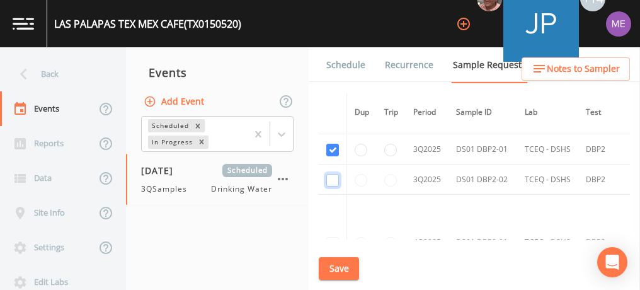
click at [331, 174] on input "checkbox" at bounding box center [332, 180] width 13 height 13
checkbox input "true"
click at [350, 268] on button "Save" at bounding box center [339, 268] width 40 height 23
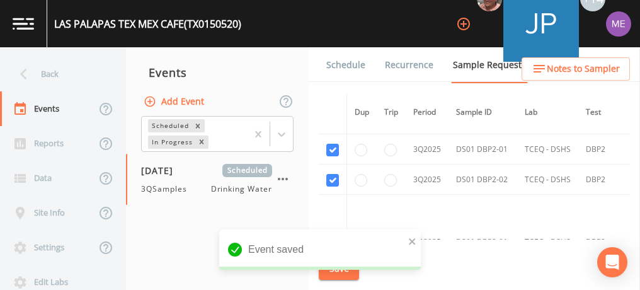
click at [341, 61] on link "Schedule" at bounding box center [345, 64] width 43 height 35
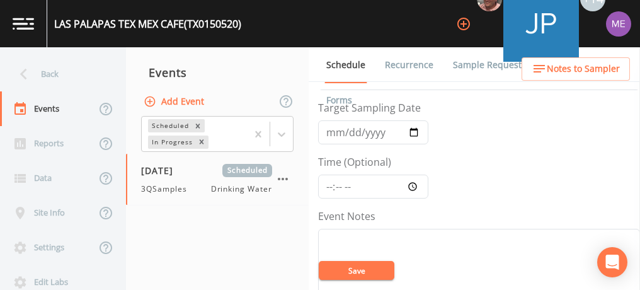
scroll to position [50, 0]
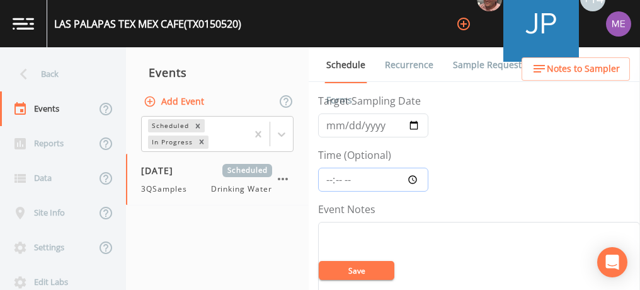
click at [328, 178] on input "Time (Optional)" at bounding box center [373, 180] width 110 height 24
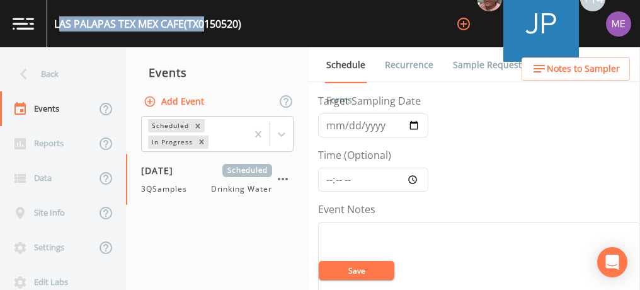
drag, startPoint x: 58, startPoint y: 25, endPoint x: 206, endPoint y: 29, distance: 148.1
click at [206, 29] on div "LAS PALAPAS TEX MEX CAFE (TX0150520)" at bounding box center [147, 23] width 187 height 15
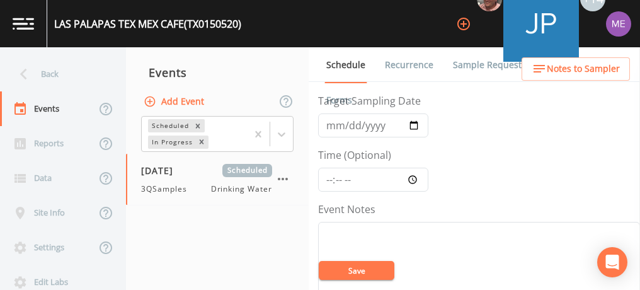
drag, startPoint x: 206, startPoint y: 29, endPoint x: 528, endPoint y: 124, distance: 335.6
click at [331, 176] on input "Time (Optional)" at bounding box center [373, 180] width 110 height 24
type input "13:00"
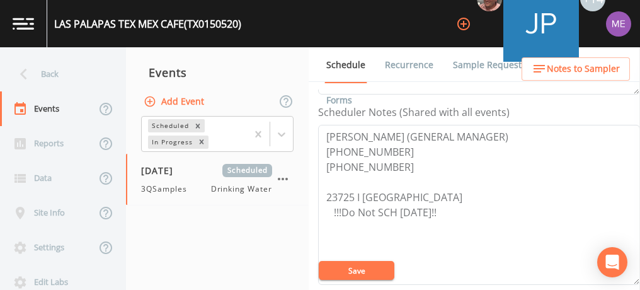
scroll to position [338, 0]
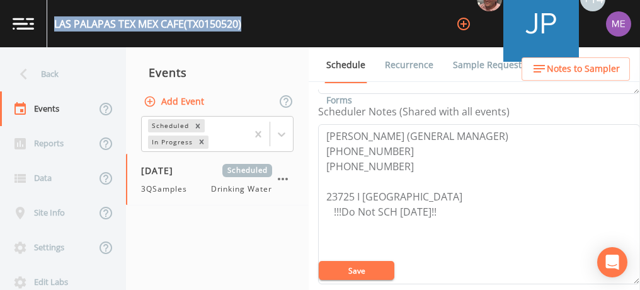
drag, startPoint x: 54, startPoint y: 23, endPoint x: 249, endPoint y: 32, distance: 195.5
click at [249, 32] on div "LAS PALAPAS TEX MEX CAFE (TX0150520) +14" at bounding box center [320, 23] width 640 height 47
copy div "LAS PALAPAS TEX MEX CAFE (TX0150520)"
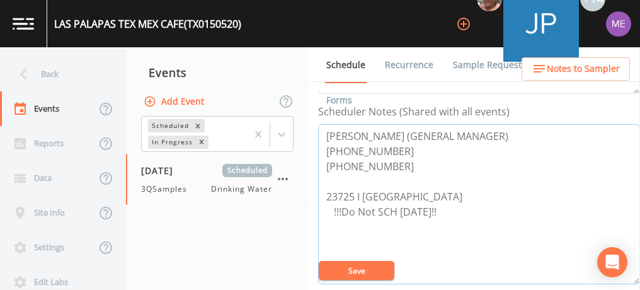
drag, startPoint x: 326, startPoint y: 131, endPoint x: 394, endPoint y: 165, distance: 76.6
click at [394, 165] on textarea "[PERSON_NAME] (GENERAL MANAGER) [PHONE_NUMBER] [PHONE_NUMBER] 23725 I [GEOGRAPH…" at bounding box center [479, 204] width 322 height 160
click at [464, 69] on link "Sample Requests" at bounding box center [489, 64] width 77 height 35
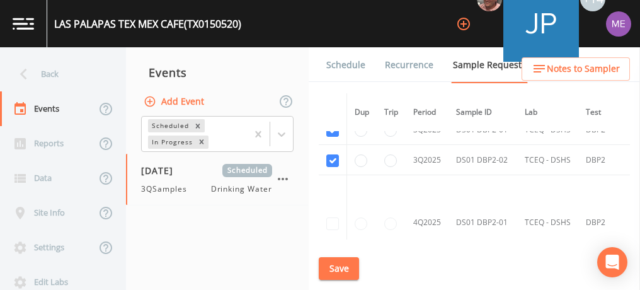
scroll to position [1531, 0]
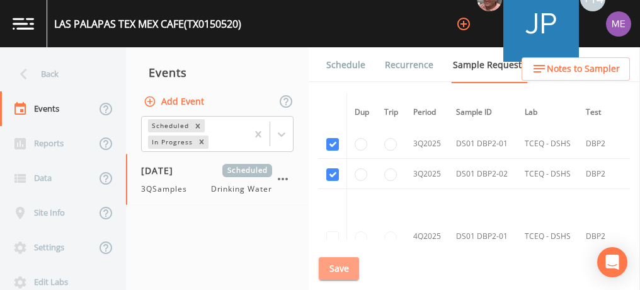
click at [348, 261] on button "Save" at bounding box center [339, 268] width 40 height 23
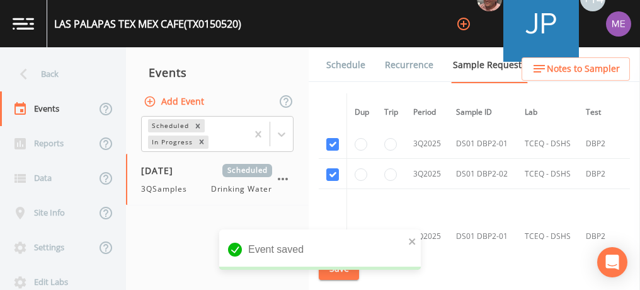
click at [341, 62] on link "Schedule" at bounding box center [345, 64] width 43 height 35
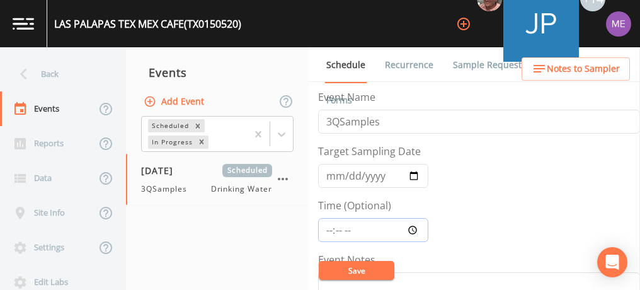
click at [329, 228] on input "Time (Optional)" at bounding box center [373, 230] width 110 height 24
type input "13:00"
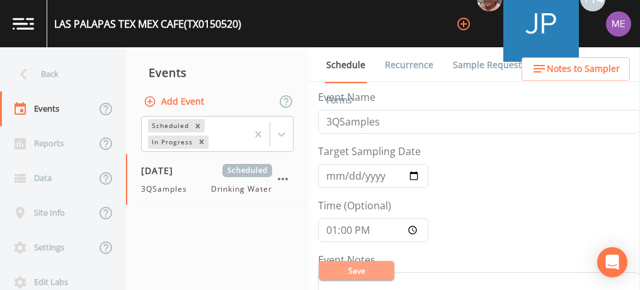
click at [349, 268] on button "Save" at bounding box center [357, 270] width 76 height 19
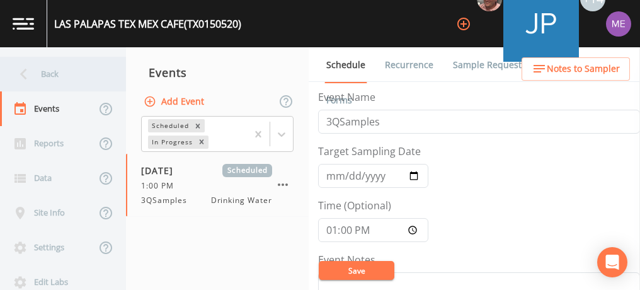
click at [44, 76] on div "Back" at bounding box center [56, 74] width 113 height 35
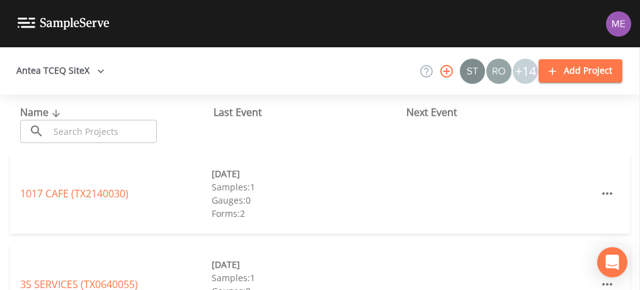
click at [71, 129] on input "text" at bounding box center [103, 131] width 108 height 23
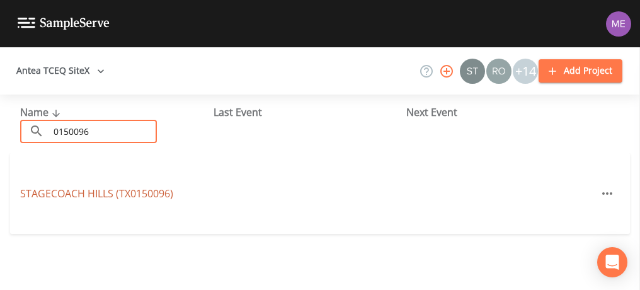
type input "0150096"
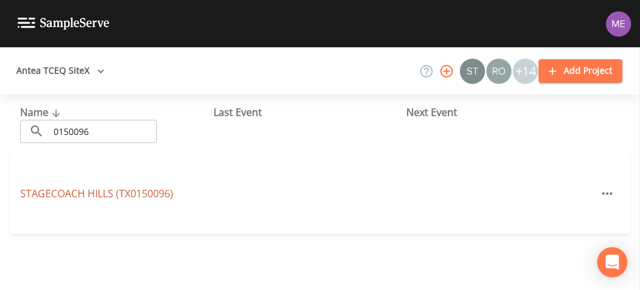
click at [164, 190] on link "STAGECOACH HILLS (TX0150096)" at bounding box center [96, 193] width 153 height 14
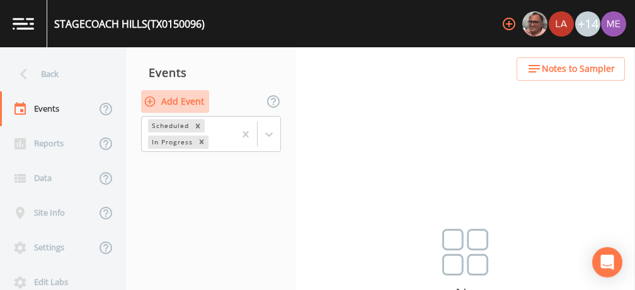
click at [166, 101] on button "Add Event" at bounding box center [175, 101] width 68 height 23
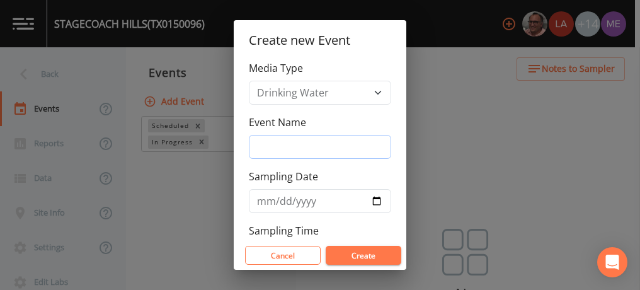
click at [278, 146] on input "Event Name" at bounding box center [320, 147] width 142 height 24
type input "3QSamples"
click at [263, 198] on input "Sampling Date" at bounding box center [320, 201] width 142 height 24
type input "[DATE]"
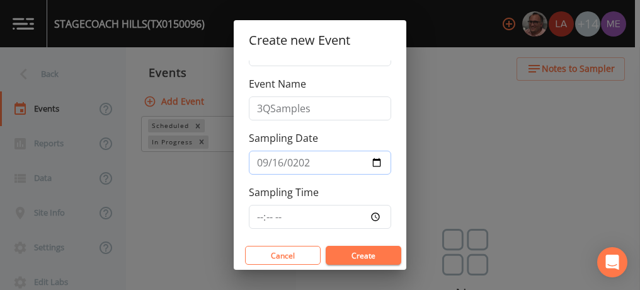
scroll to position [47, 0]
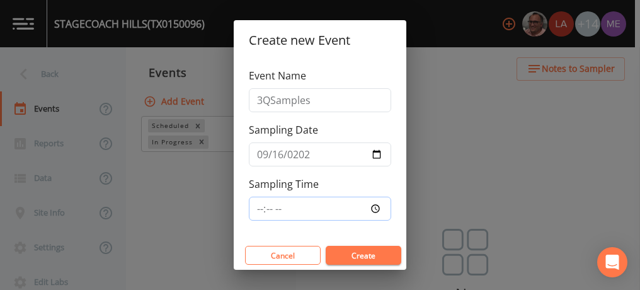
click at [259, 205] on input "Sampling Time" at bounding box center [320, 209] width 142 height 24
click at [280, 205] on input "Sampling Time" at bounding box center [320, 209] width 142 height 24
type input "14:45"
click at [360, 249] on button "Create" at bounding box center [364, 255] width 76 height 19
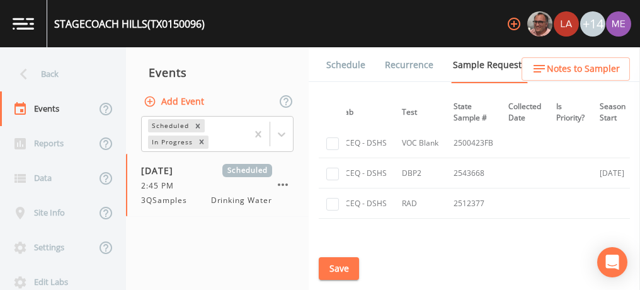
scroll to position [767, 183]
click at [334, 168] on input "checkbox" at bounding box center [332, 172] width 13 height 13
checkbox input "true"
click at [348, 262] on button "Save" at bounding box center [339, 268] width 40 height 23
click at [354, 62] on link "Schedule" at bounding box center [345, 64] width 43 height 35
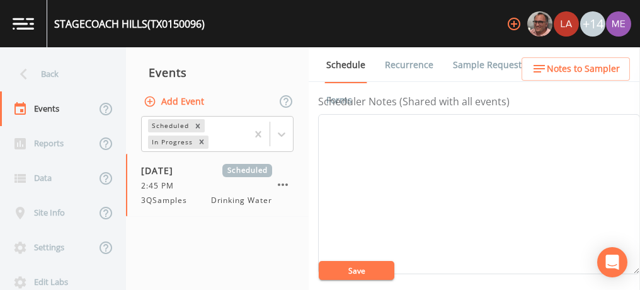
scroll to position [349, 0]
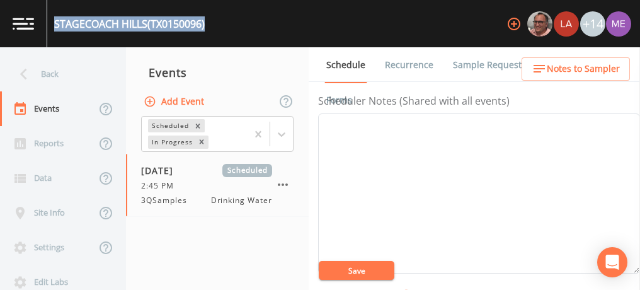
drag, startPoint x: 55, startPoint y: 27, endPoint x: 213, endPoint y: 37, distance: 158.4
click at [213, 37] on div "STAGECOACH HILLS ([GEOGRAPHIC_DATA]) +14" at bounding box center [320, 23] width 640 height 47
copy div "STAGECOACH HILLS (TX0150096)"
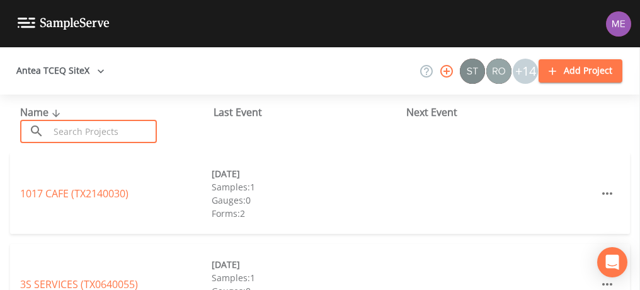
click at [54, 128] on input "text" at bounding box center [103, 131] width 108 height 23
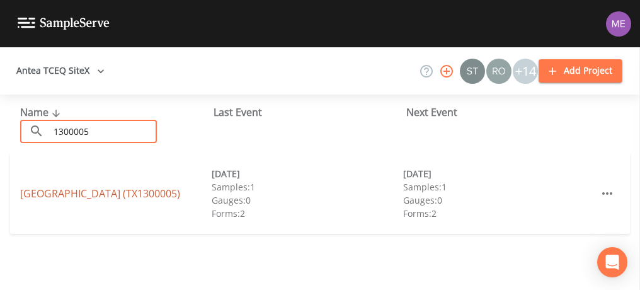
type input "1300005"
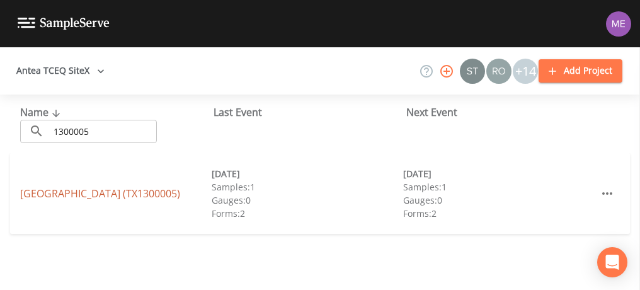
click at [45, 188] on link "[GEOGRAPHIC_DATA] (TX1300005)" at bounding box center [100, 193] width 160 height 14
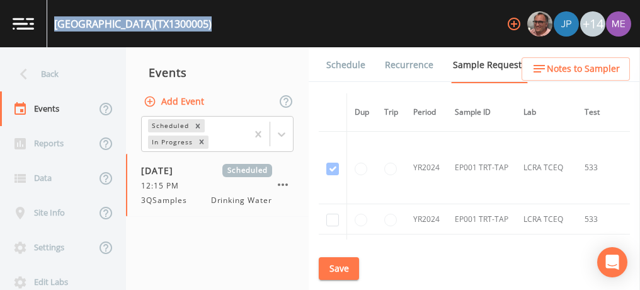
drag, startPoint x: 57, startPoint y: 24, endPoint x: 261, endPoint y: 23, distance: 204.1
click at [261, 23] on div "CASCADE MOBILE HOME PARK (TX1300005) +14" at bounding box center [320, 23] width 640 height 47
copy div "CASCADE MOBILE HOME PARK (TX1300005)"
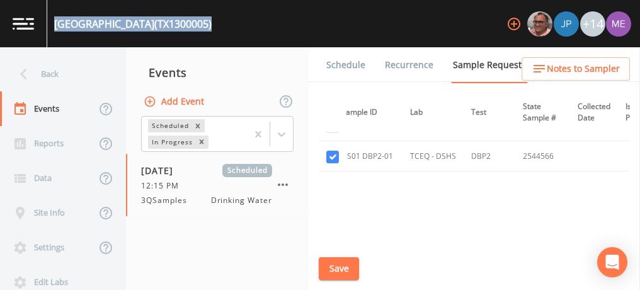
scroll to position [1071, 0]
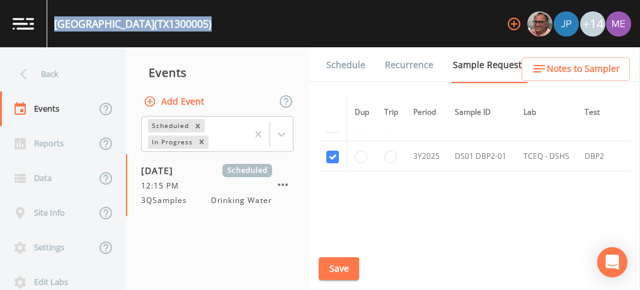
click at [337, 64] on link "Schedule" at bounding box center [345, 64] width 43 height 35
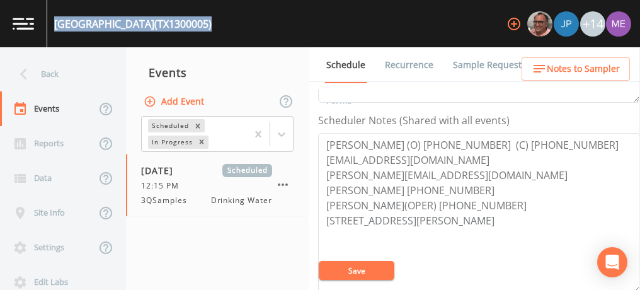
scroll to position [330, 0]
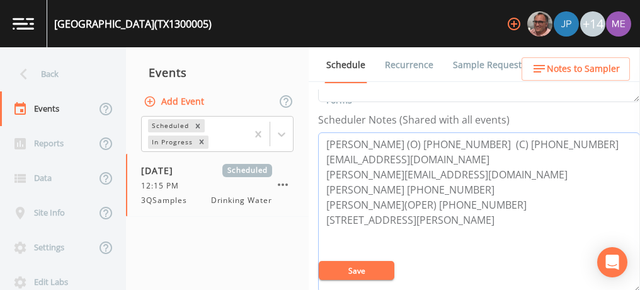
drag, startPoint x: 322, startPoint y: 203, endPoint x: 444, endPoint y: 196, distance: 121.8
click at [444, 196] on textarea "[PERSON_NAME] (O) [PHONE_NUMBER] (C) [PHONE_NUMBER] [EMAIL_ADDRESS][DOMAIN_NAME…" at bounding box center [479, 212] width 322 height 160
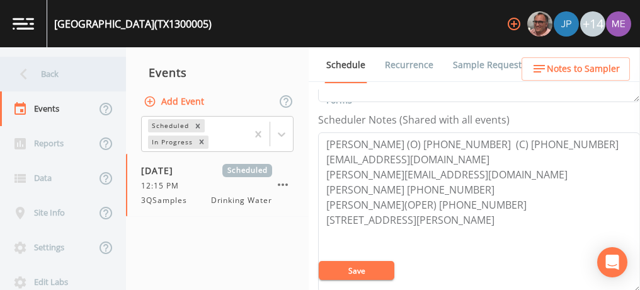
click at [58, 75] on div "Back" at bounding box center [56, 74] width 113 height 35
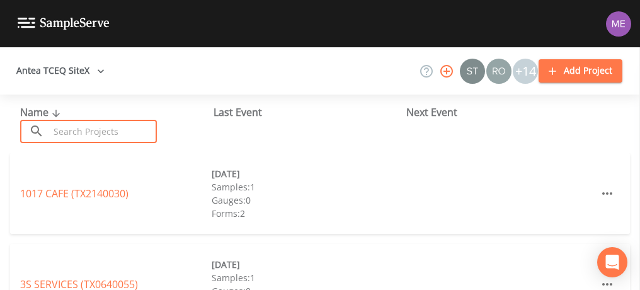
click at [89, 128] on input "text" at bounding box center [103, 131] width 108 height 23
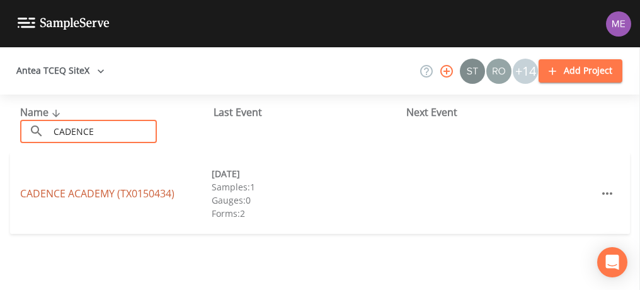
type input "CADENCE"
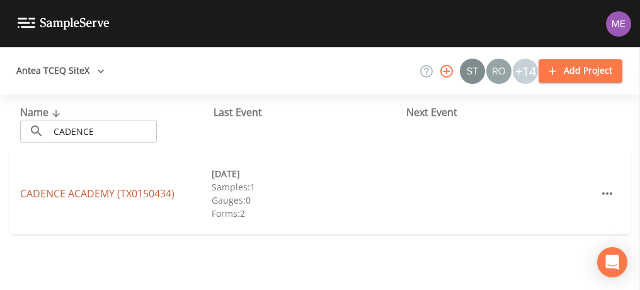
click at [50, 191] on link "CADENCE ACADEMY (TX0150434)" at bounding box center [97, 193] width 154 height 14
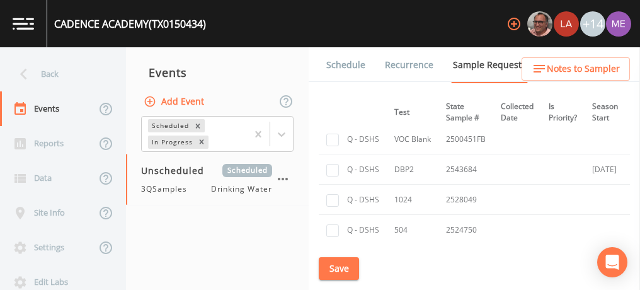
scroll to position [356, 190]
click at [334, 171] on input "checkbox" at bounding box center [332, 171] width 13 height 13
checkbox input "true"
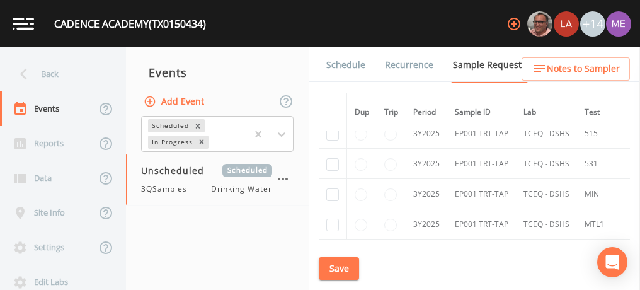
scroll to position [499, 0]
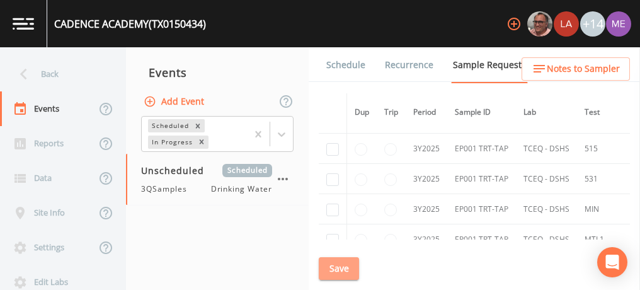
click at [348, 260] on button "Save" at bounding box center [339, 268] width 40 height 23
click at [348, 62] on link "Schedule" at bounding box center [345, 64] width 43 height 35
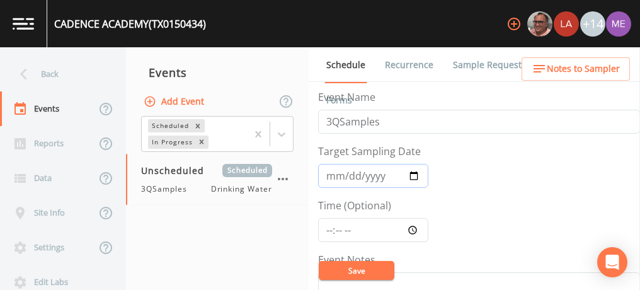
click at [333, 174] on input "Target Sampling Date" at bounding box center [373, 176] width 110 height 24
type input "[DATE]"
click at [329, 227] on input "Time (Optional)" at bounding box center [373, 230] width 110 height 24
type input "14:00"
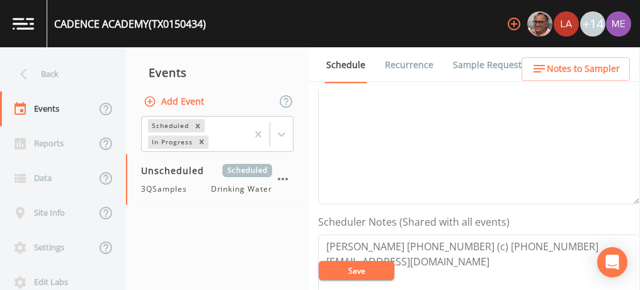
scroll to position [234, 0]
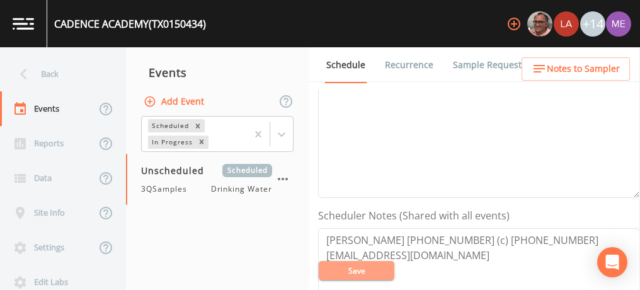
click at [358, 271] on button "Save" at bounding box center [357, 270] width 76 height 19
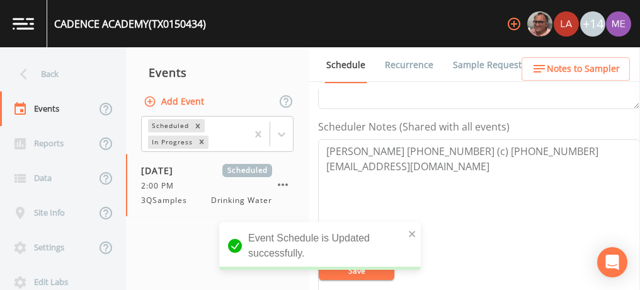
scroll to position [436, 0]
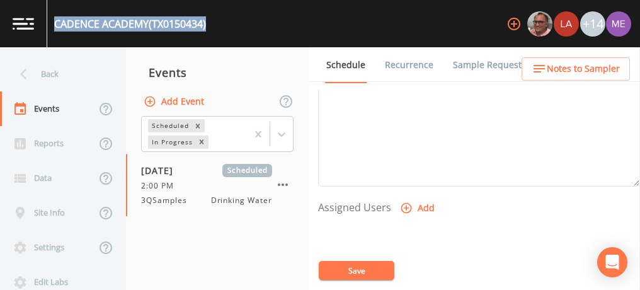
drag, startPoint x: 54, startPoint y: 21, endPoint x: 211, endPoint y: 22, distance: 156.8
click at [211, 22] on div "CADENCE ACADEMY (TX0150434) +14" at bounding box center [320, 23] width 640 height 47
copy div "CADENCE ACADEMY (TX0150434)"
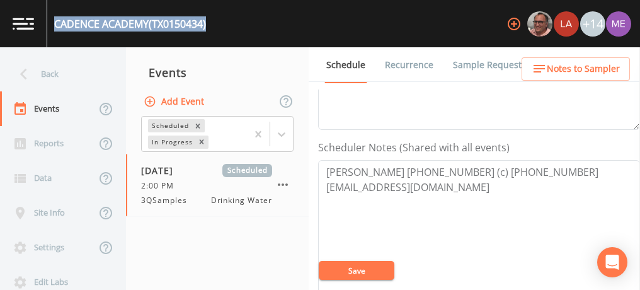
scroll to position [303, 0]
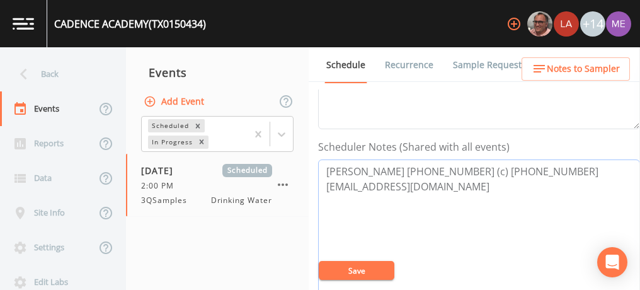
drag, startPoint x: 326, startPoint y: 165, endPoint x: 532, endPoint y: 167, distance: 206.0
click at [532, 167] on textarea "Ben Eichholz 210-852-9809 (c) 830-377-1515 eichholzwaterservices@gmail.com" at bounding box center [479, 239] width 322 height 160
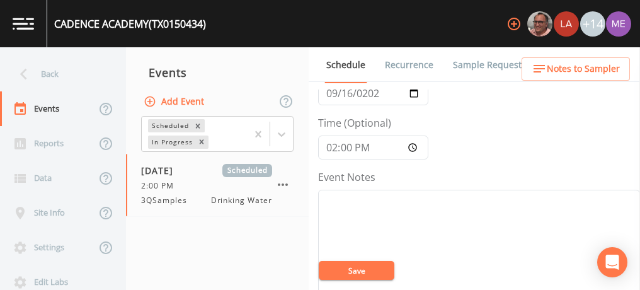
scroll to position [41, 0]
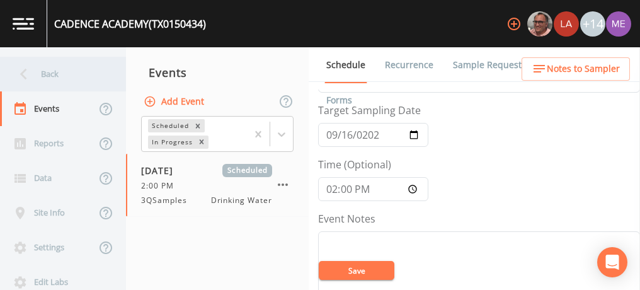
click at [53, 71] on div "Back" at bounding box center [56, 74] width 113 height 35
